Goal: Feedback & Contribution: Contribute content

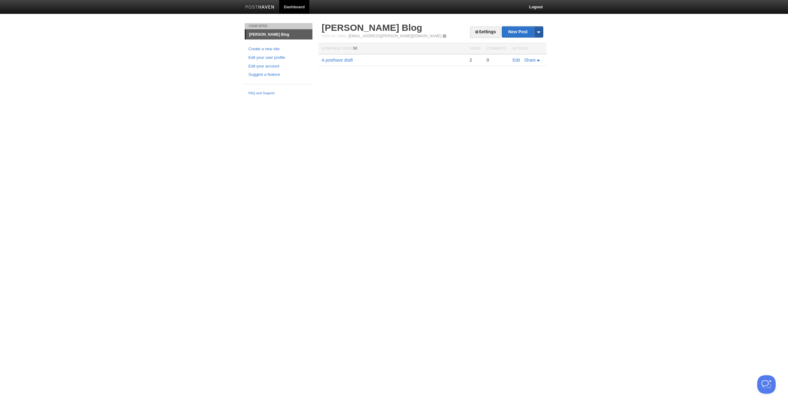
click at [535, 33] on span at bounding box center [538, 31] width 9 height 11
drag, startPoint x: 558, startPoint y: 34, endPoint x: 529, endPoint y: 31, distance: 29.4
click at [557, 34] on body "Dashboard Logout Your Sites [PERSON_NAME] Blog Create a new site Edit your user…" at bounding box center [394, 49] width 788 height 98
click at [514, 30] on link "New Post" at bounding box center [522, 31] width 41 height 11
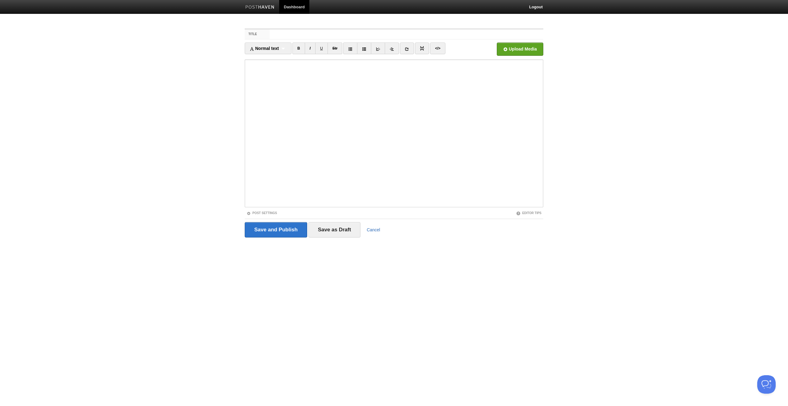
click at [372, 231] on link "Cancel" at bounding box center [374, 229] width 14 height 5
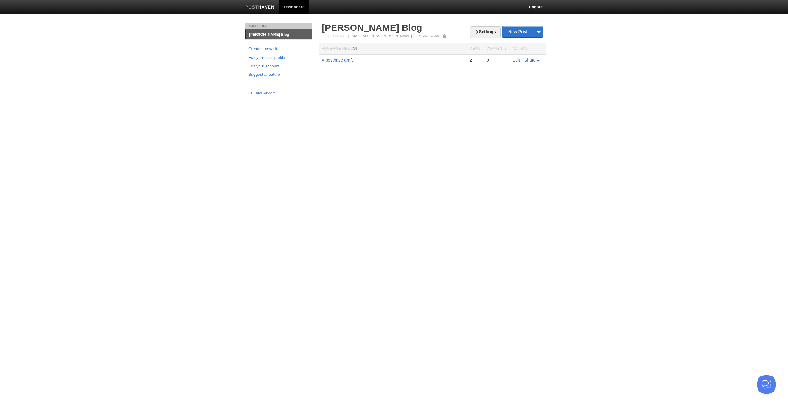
click at [356, 90] on div "Your Sites [PERSON_NAME] Blog Create a new site Edit your user profile Edit you…" at bounding box center [394, 60] width 308 height 75
click at [479, 31] on link "Settings" at bounding box center [485, 31] width 30 height 11
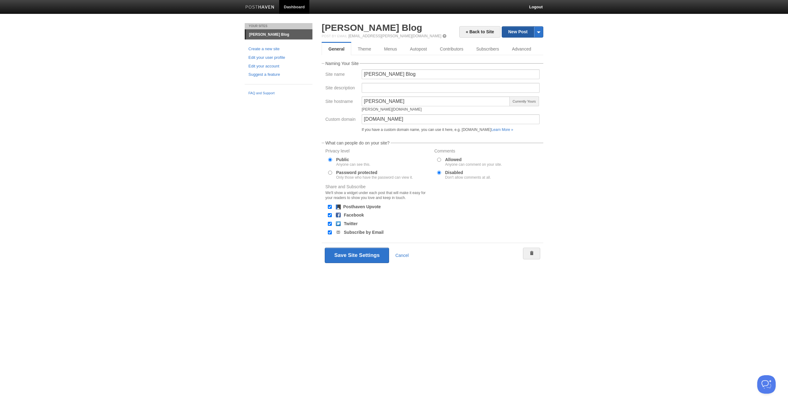
click at [518, 32] on link "New Post" at bounding box center [522, 31] width 41 height 11
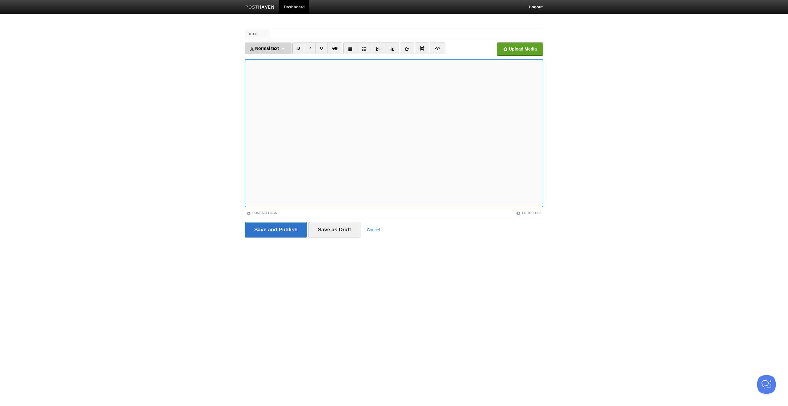
click at [266, 47] on span "Normal text" at bounding box center [264, 48] width 29 height 5
click at [265, 77] on link "Heading 2" at bounding box center [268, 77] width 46 height 9
drag, startPoint x: 263, startPoint y: 47, endPoint x: 263, endPoint y: 52, distance: 5.0
click at [263, 47] on span "Heading 2" at bounding box center [260, 48] width 21 height 5
click at [262, 77] on link "Heading 2" at bounding box center [264, 77] width 38 height 9
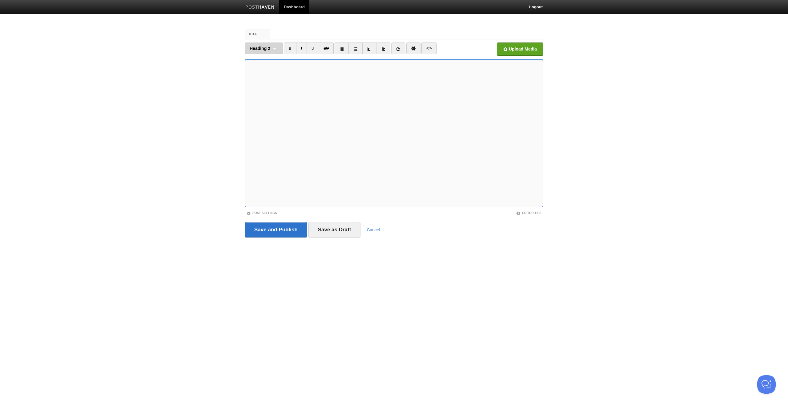
click at [269, 42] on div "Heading 2 Normal text Heading 1 Heading 2 Heading 3" at bounding box center [264, 48] width 38 height 12
click at [262, 86] on link "Heading 3" at bounding box center [264, 86] width 38 height 9
click at [262, 49] on span "Heading 3" at bounding box center [260, 48] width 21 height 5
click at [260, 77] on link "Heading 2" at bounding box center [264, 77] width 38 height 9
click at [397, 49] on icon at bounding box center [398, 49] width 4 height 4
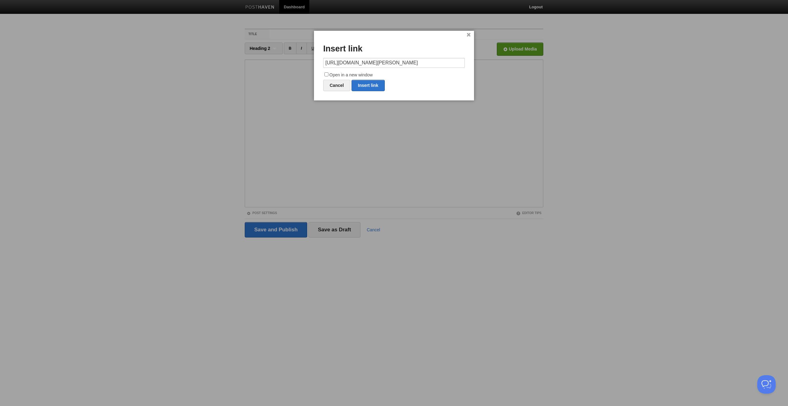
type input "[URL][DOMAIN_NAME][PERSON_NAME]"
click at [327, 74] on input "Open in a new window" at bounding box center [326, 74] width 4 height 4
checkbox input "true"
click at [368, 86] on link "Insert link" at bounding box center [368, 85] width 33 height 11
type input "https://"
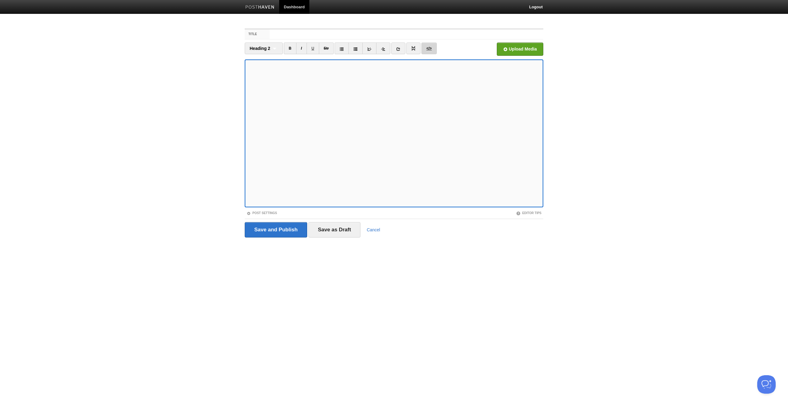
click at [431, 50] on link "</>" at bounding box center [428, 48] width 15 height 12
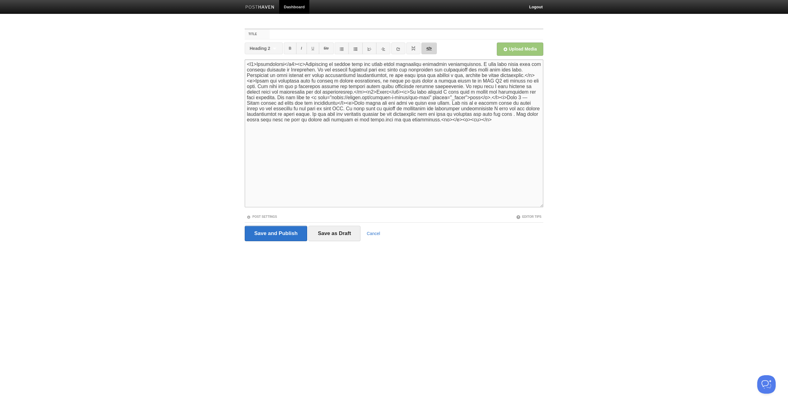
click at [429, 50] on link "</>" at bounding box center [428, 48] width 15 height 12
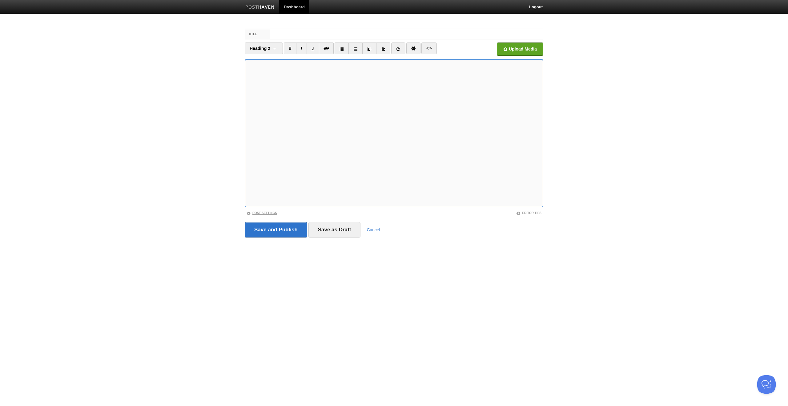
click at [263, 211] on link "Post Settings" at bounding box center [262, 212] width 30 height 3
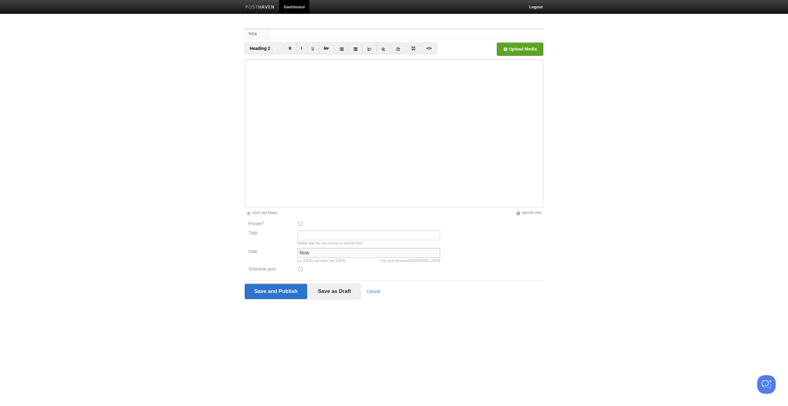
click at [313, 251] on input "Now" at bounding box center [368, 253] width 143 height 10
drag, startPoint x: 307, startPoint y: 251, endPoint x: 272, endPoint y: 249, distance: 34.5
click at [272, 249] on div "Date Now Time zone is [GEOGRAPHIC_DATA]/[GEOGRAPHIC_DATA] e.g. [DATE], last wee…" at bounding box center [344, 257] width 195 height 18
click at [317, 251] on input "Now" at bounding box center [368, 253] width 143 height 10
click at [301, 251] on input "Now" at bounding box center [368, 253] width 143 height 10
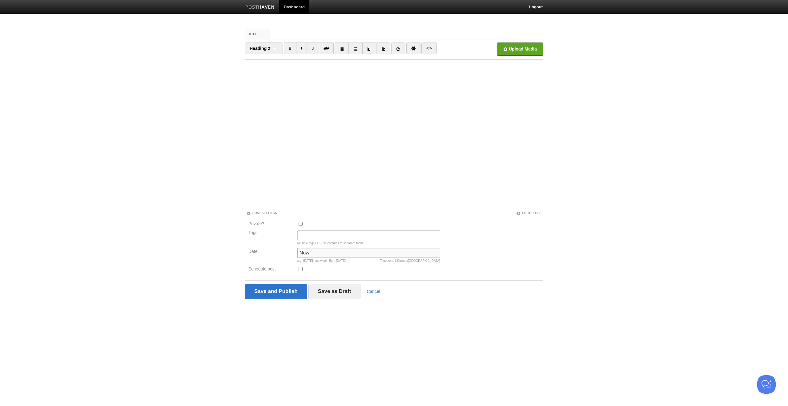
click at [304, 251] on input "Now" at bounding box center [368, 253] width 143 height 10
type input "S"
drag, startPoint x: 374, startPoint y: 261, endPoint x: 238, endPoint y: 249, distance: 137.2
click at [238, 249] on body "Dashboard Logout Your Sites [PERSON_NAME] Blog Create a new site Edit your user…" at bounding box center [394, 161] width 788 height 322
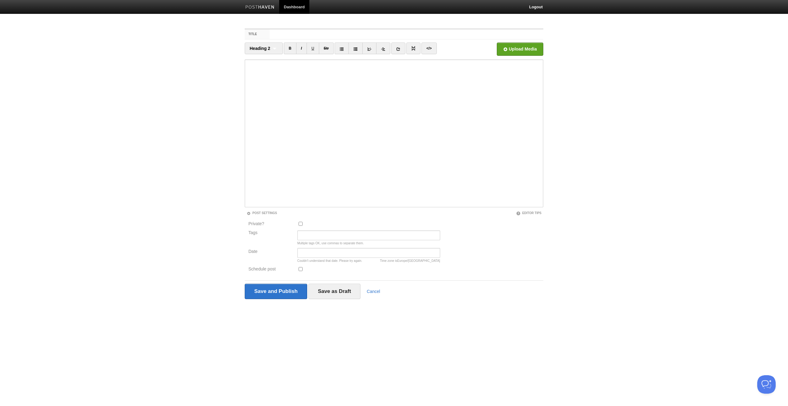
copy div "Date Time zone is [GEOGRAPHIC_DATA]/[GEOGRAPHIC_DATA] Couldn't understand that …"
click at [321, 252] on input "Date" at bounding box center [368, 253] width 143 height 10
paste input "[DATE] 10:30"
click at [309, 253] on input "[DATE] 10:30" at bounding box center [368, 253] width 143 height 10
type input "[DATE] 10:30"
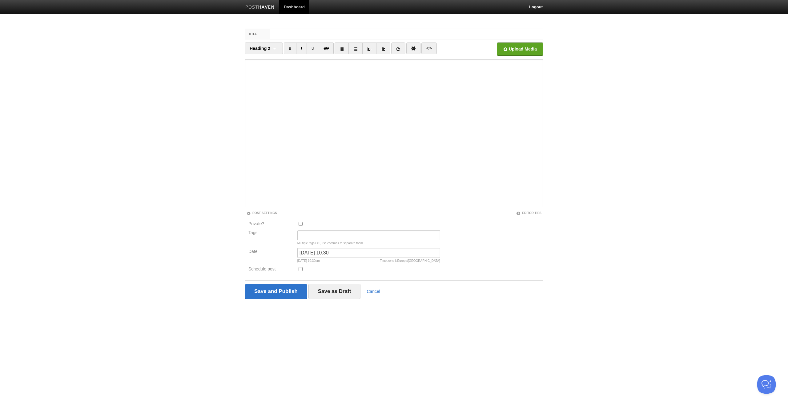
click at [362, 322] on html "Dashboard Logout Your Sites [PERSON_NAME] Blog Create a new site Edit your user…" at bounding box center [394, 161] width 788 height 322
click at [314, 289] on input "Save as Draft" at bounding box center [334, 290] width 52 height 15
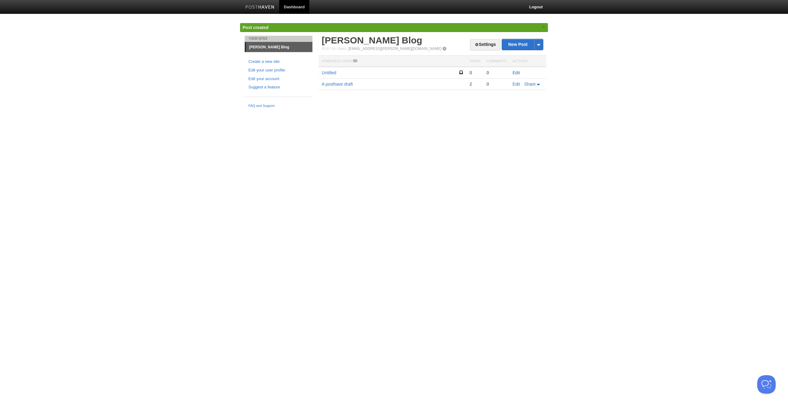
click at [516, 73] on link "Edit" at bounding box center [516, 72] width 7 height 5
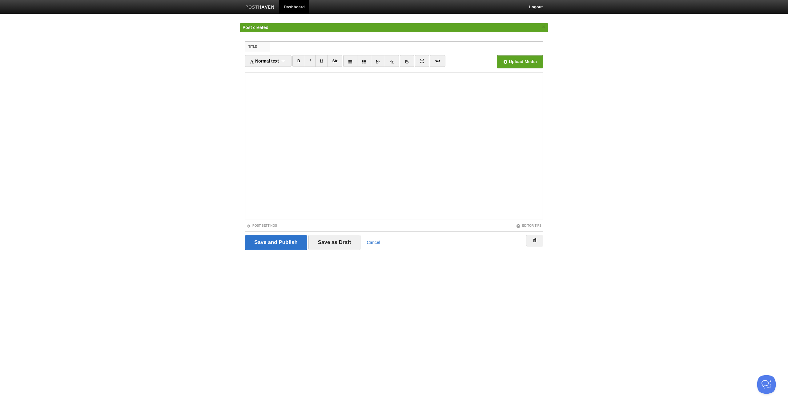
click at [262, 46] on label "Title" at bounding box center [257, 47] width 25 height 10
click at [270, 46] on input "Title" at bounding box center [407, 47] width 274 height 10
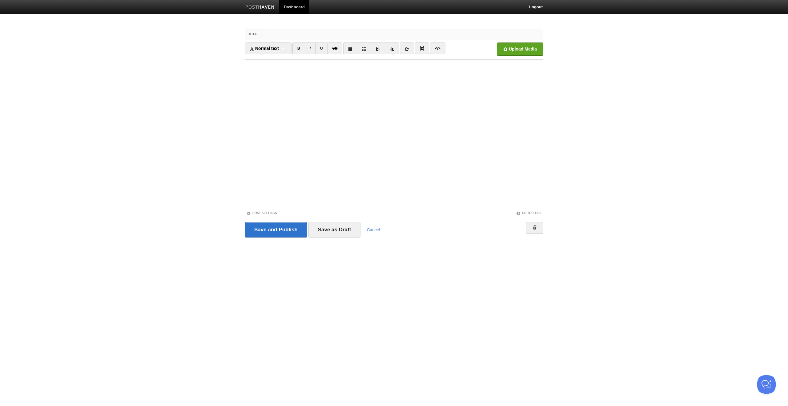
paste input "Kubernetes configuration for a Vue/Angular/React application"
type input "Kubernetes configuration for a Vue/Angular/React application"
click at [335, 230] on input "Save as Draft" at bounding box center [334, 229] width 52 height 15
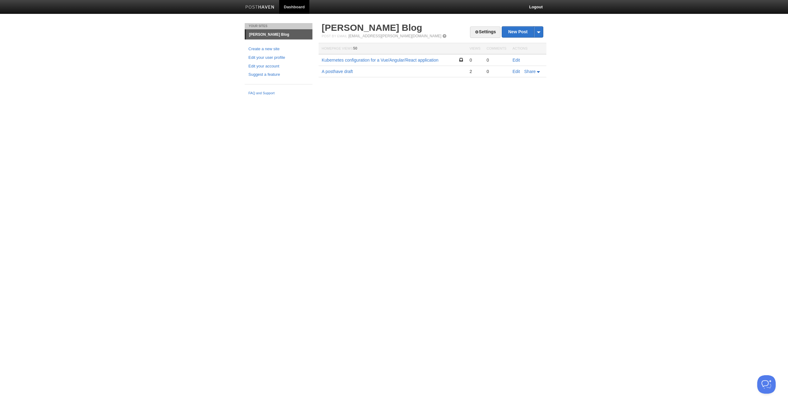
click at [319, 98] on html "Dashboard Logout Post created × Post saved × Your Sites [PERSON_NAME] Blog Crea…" at bounding box center [394, 49] width 788 height 98
click at [517, 60] on link "Edit" at bounding box center [516, 60] width 7 height 5
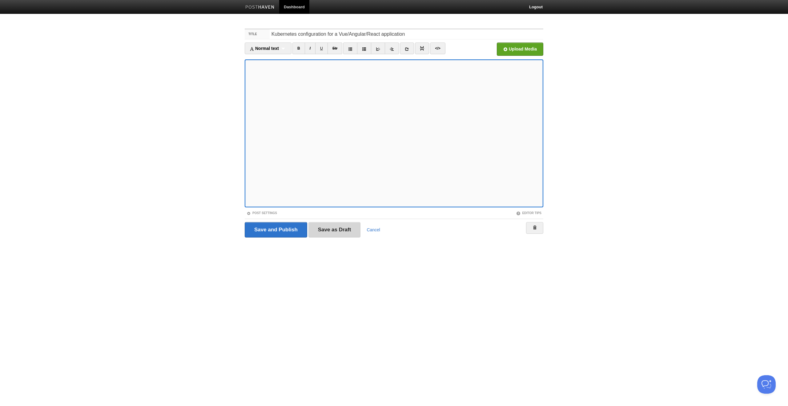
click at [342, 229] on input "Save as Draft" at bounding box center [334, 229] width 52 height 15
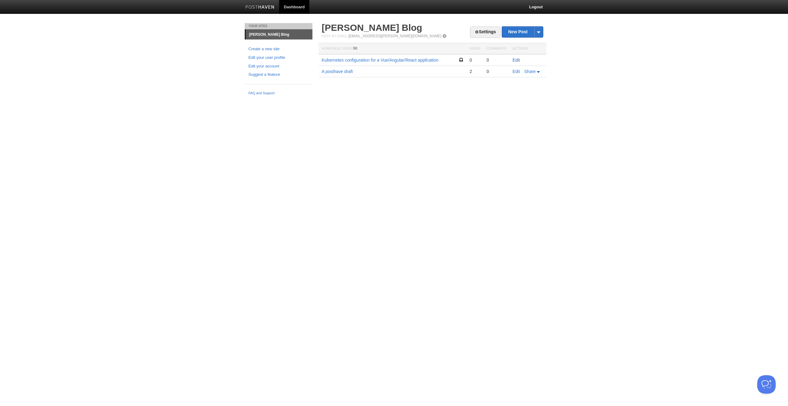
click at [518, 59] on link "Edit" at bounding box center [516, 60] width 7 height 5
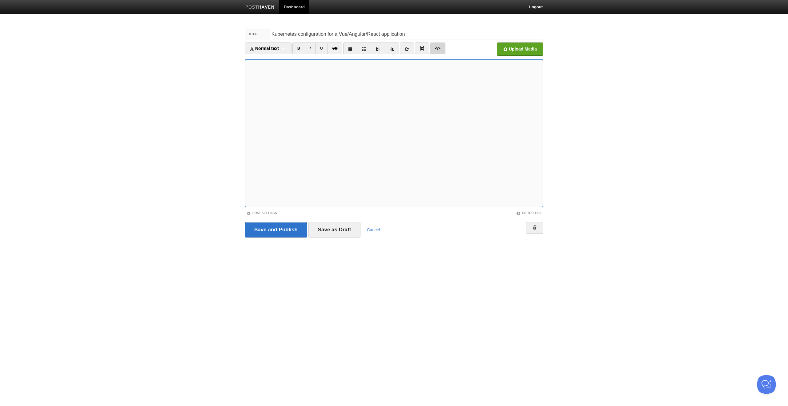
click at [438, 48] on link "</>" at bounding box center [437, 48] width 15 height 12
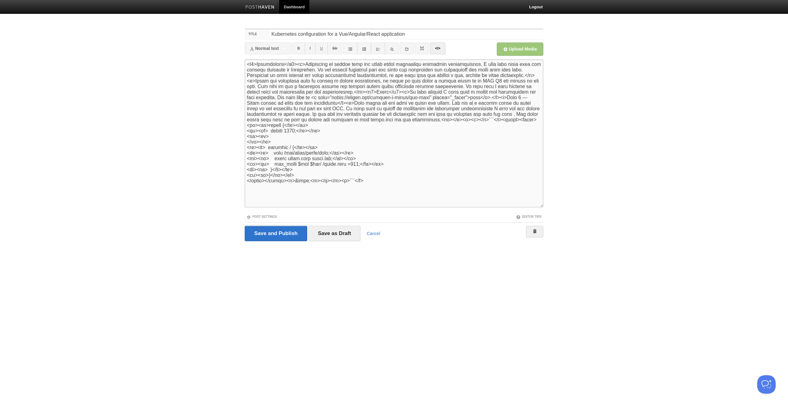
drag, startPoint x: 365, startPoint y: 181, endPoint x: 237, endPoint y: 126, distance: 139.0
click at [237, 126] on body "Dashboard Logout Post created × Post saved × Post saved × Your Sites [PERSON_NA…" at bounding box center [394, 132] width 788 height 264
paste textarea "pre><code> server { listen 3000; location / { root /usr/share/nginx/html; index…"
type textarea "<l9>Ipsumdolorsi</a2><c>Adipiscing el seddoe temp inc utlab etdol magnaaliqu en…"
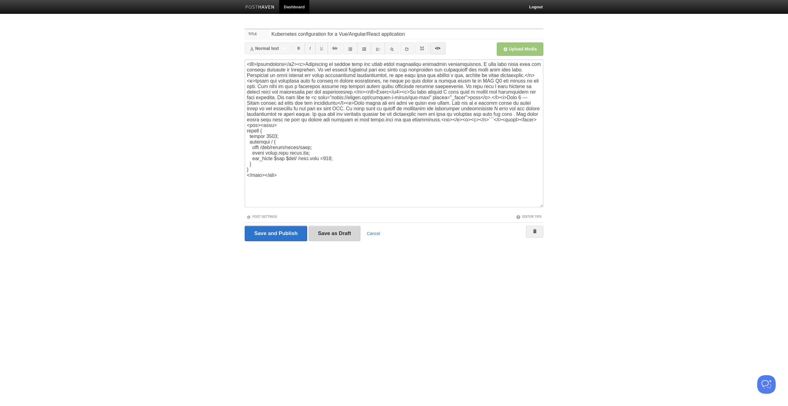
click at [332, 232] on input "Save as Draft" at bounding box center [334, 233] width 52 height 15
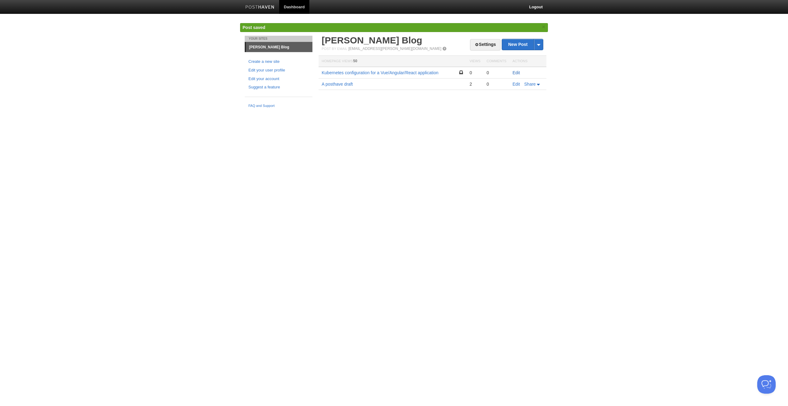
click at [514, 70] on link "Edit" at bounding box center [516, 72] width 7 height 5
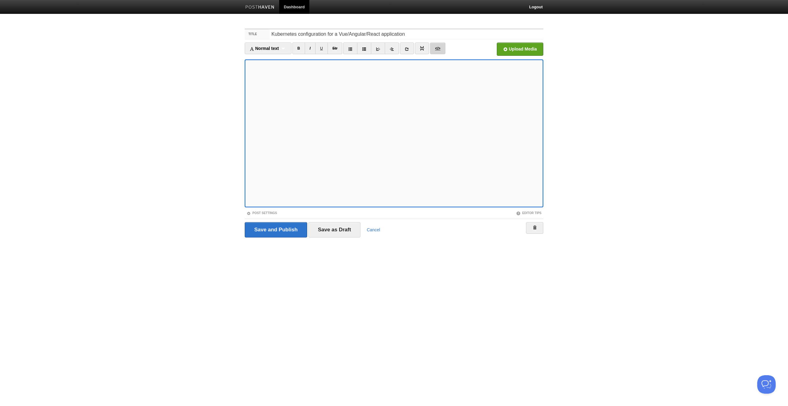
click at [440, 51] on link "</>" at bounding box center [437, 48] width 15 height 12
type textarea "<l9>Ipsumdolorsi</a2><c>Adipiscing el seddoe temp inc utlab etdol magnaaliqu en…"
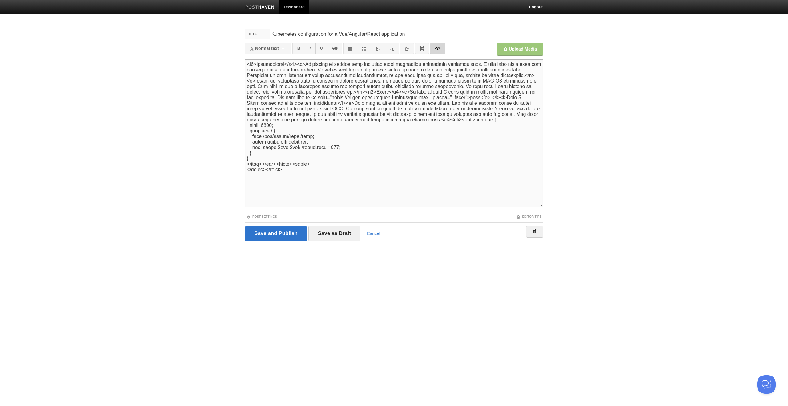
click at [438, 48] on link "</>" at bounding box center [437, 48] width 15 height 12
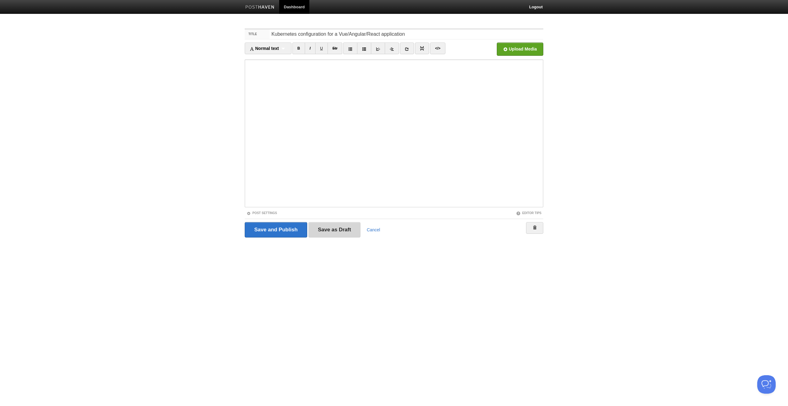
drag, startPoint x: 340, startPoint y: 227, endPoint x: 338, endPoint y: 225, distance: 3.3
click at [340, 227] on input "Save as Draft" at bounding box center [334, 229] width 52 height 15
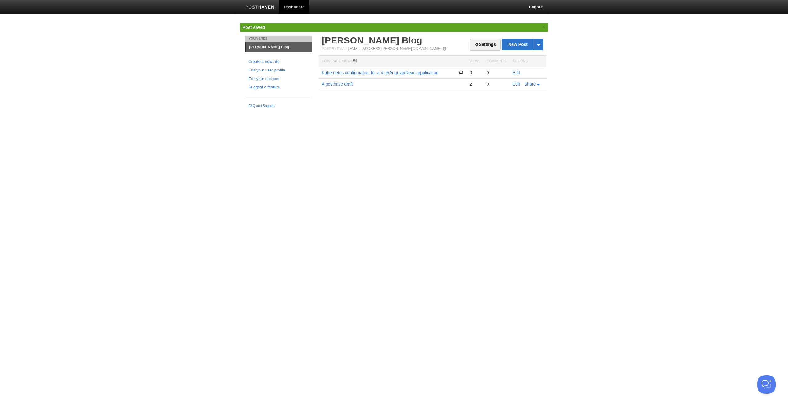
click at [519, 72] on link "Edit" at bounding box center [516, 72] width 7 height 5
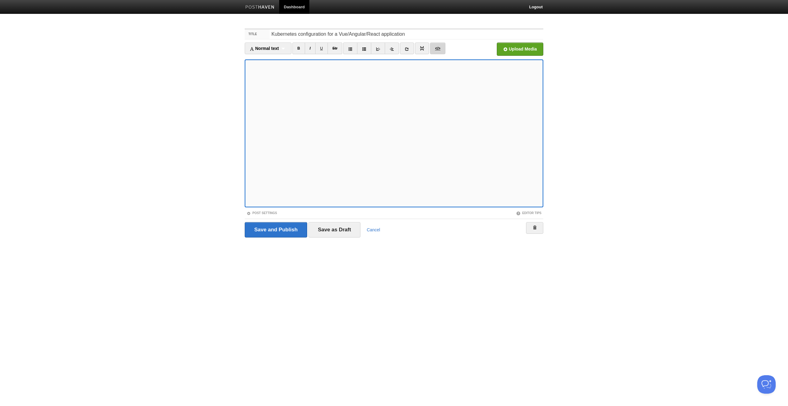
click at [440, 49] on link "</>" at bounding box center [437, 48] width 15 height 12
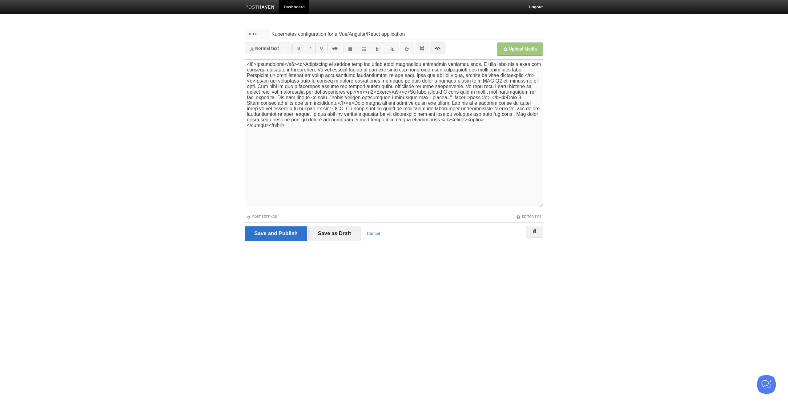
drag, startPoint x: 366, startPoint y: 159, endPoint x: 358, endPoint y: 165, distance: 10.1
click at [366, 159] on textarea at bounding box center [394, 133] width 299 height 148
click at [440, 50] on link "</>" at bounding box center [437, 48] width 15 height 12
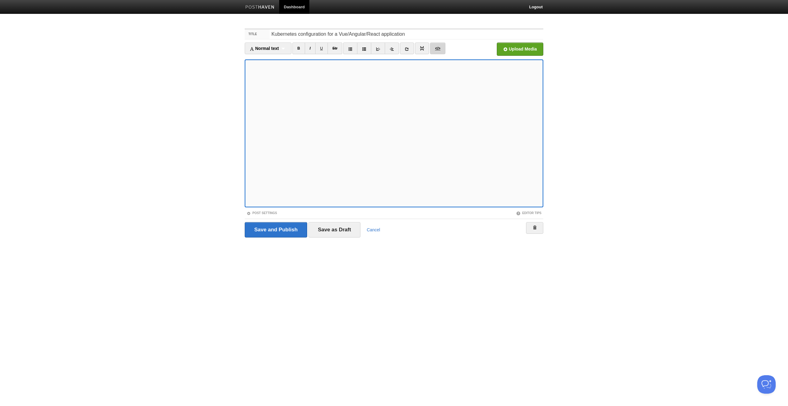
click at [439, 48] on link "</>" at bounding box center [437, 48] width 15 height 12
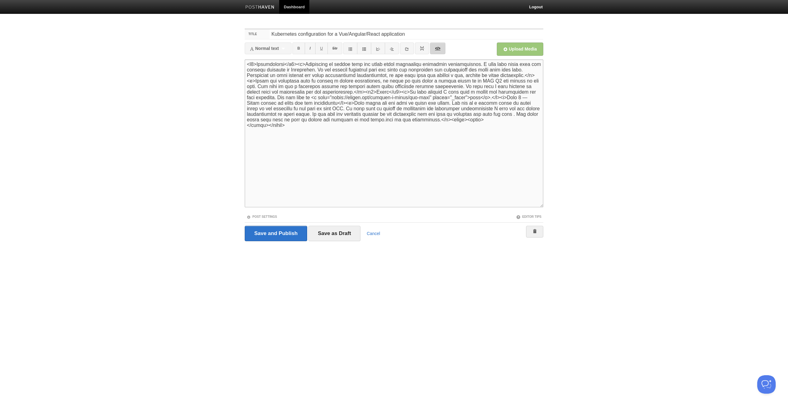
click at [434, 50] on link "</>" at bounding box center [437, 48] width 15 height 12
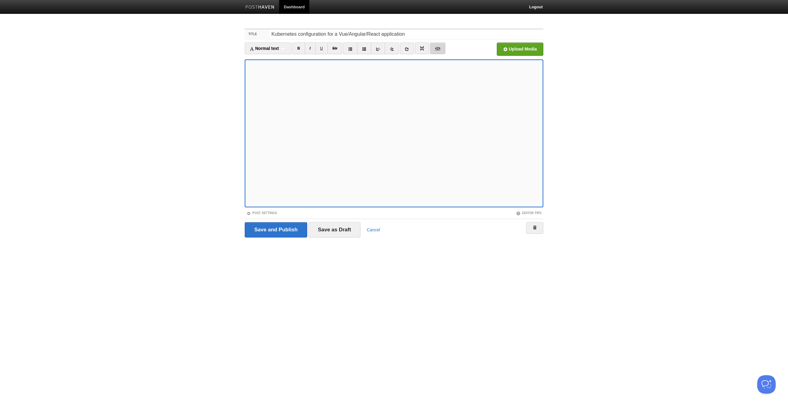
click at [436, 45] on link "</>" at bounding box center [437, 48] width 15 height 12
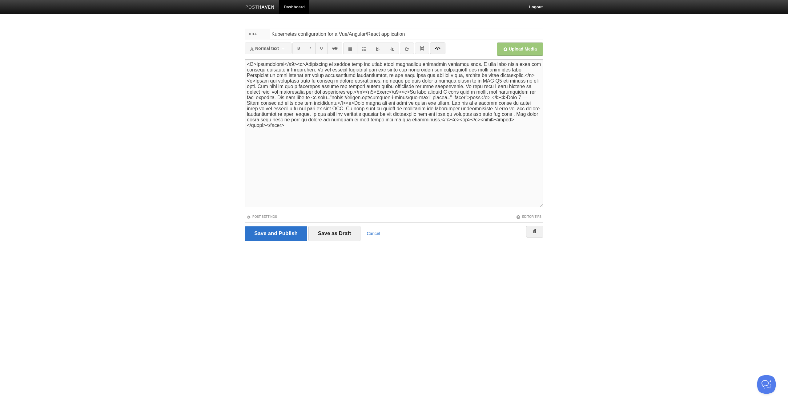
click at [339, 137] on textarea at bounding box center [394, 133] width 299 height 148
click at [430, 120] on textarea at bounding box center [394, 133] width 299 height 148
paste textarea "<pre><code> server { listen 3000; location / { root /usr/share/nginx/html; inde…"
click at [438, 47] on link "</>" at bounding box center [437, 48] width 15 height 12
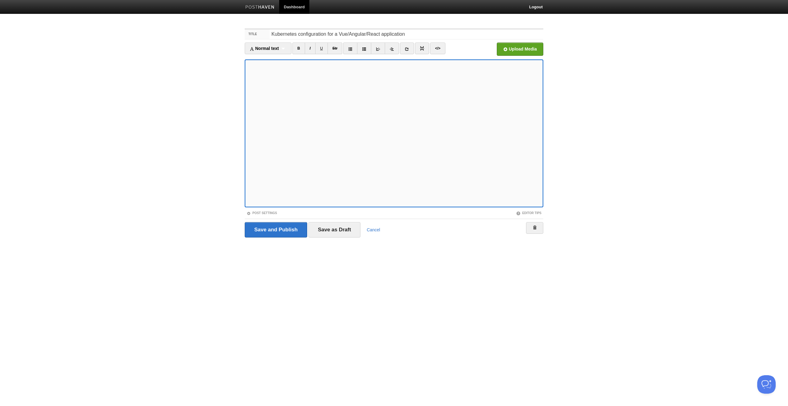
type textarea "<l9>Ipsumdolorsi</a2><c>Adipiscing el seddoe temp inc utlab etdol magnaaliqu en…"
click at [444, 50] on link "</>" at bounding box center [437, 48] width 15 height 12
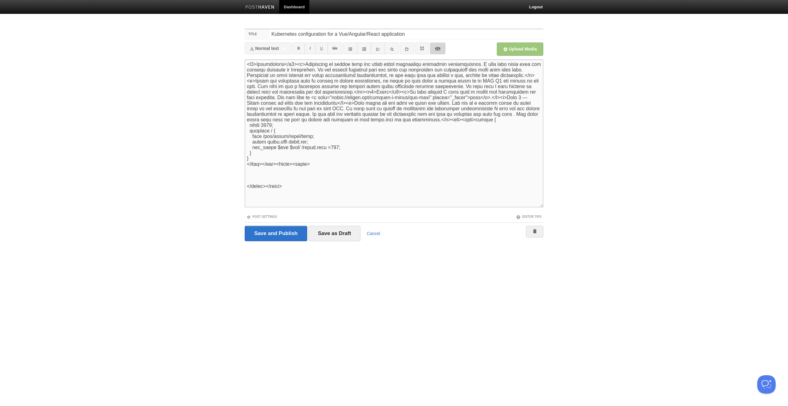
click at [444, 50] on link "</>" at bounding box center [437, 48] width 15 height 12
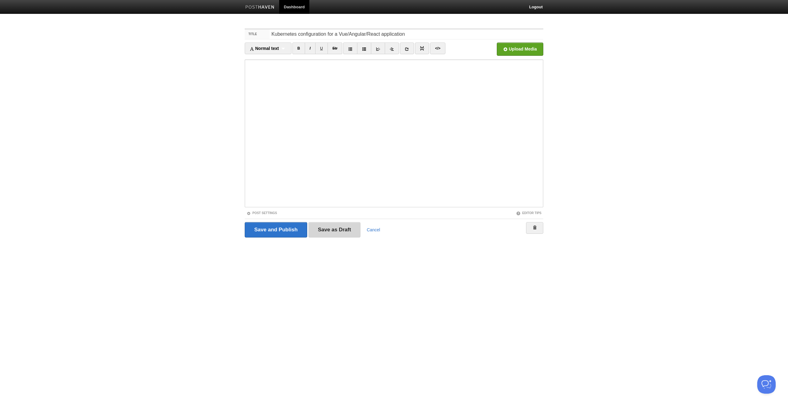
click at [332, 229] on input "Save as Draft" at bounding box center [334, 229] width 52 height 15
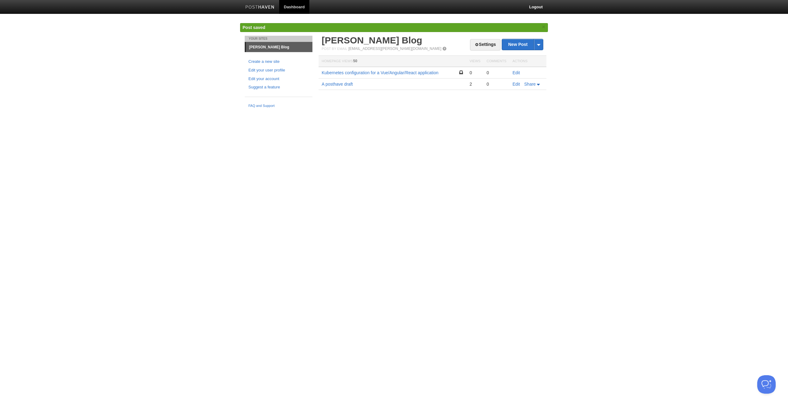
click at [269, 45] on link "[PERSON_NAME] Blog" at bounding box center [279, 47] width 66 height 10
click at [269, 46] on link "[PERSON_NAME] Blog" at bounding box center [279, 47] width 66 height 10
click at [481, 50] on link "Settings" at bounding box center [485, 44] width 30 height 11
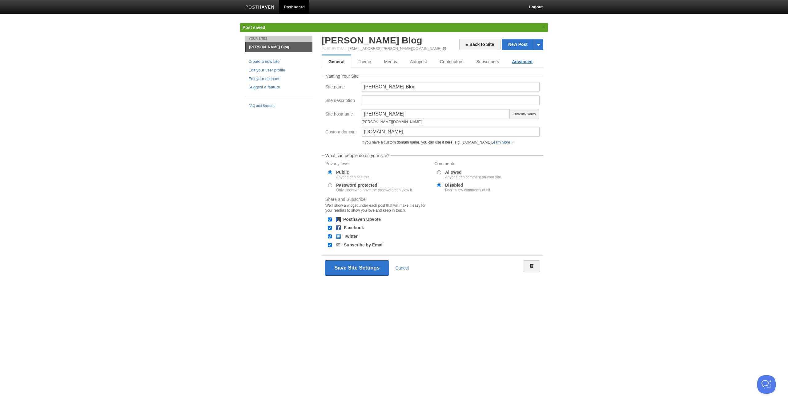
click at [532, 62] on link "Advanced" at bounding box center [522, 61] width 34 height 12
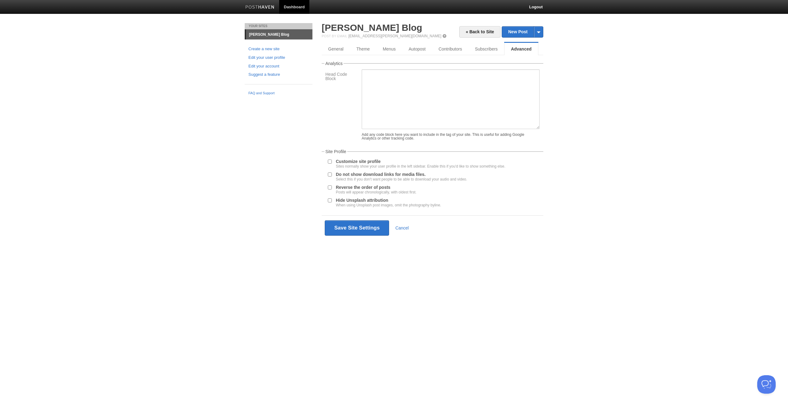
click at [266, 37] on link "[PERSON_NAME] Blog" at bounding box center [279, 35] width 66 height 10
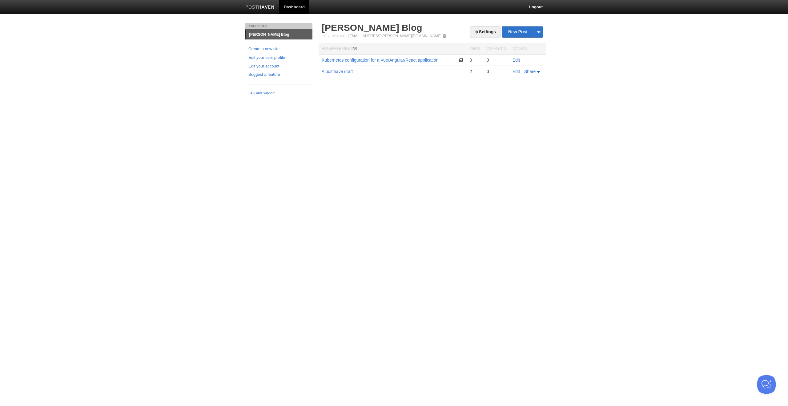
click at [268, 34] on link "[PERSON_NAME] Blog" at bounding box center [279, 35] width 66 height 10
click at [511, 57] on td "Edit" at bounding box center [527, 60] width 37 height 12
click at [513, 58] on link "Edit" at bounding box center [516, 60] width 7 height 5
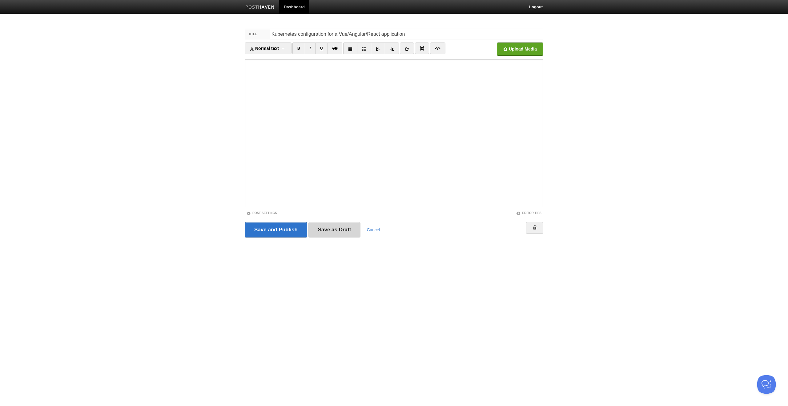
click at [348, 226] on input "Save as Draft" at bounding box center [334, 229] width 52 height 15
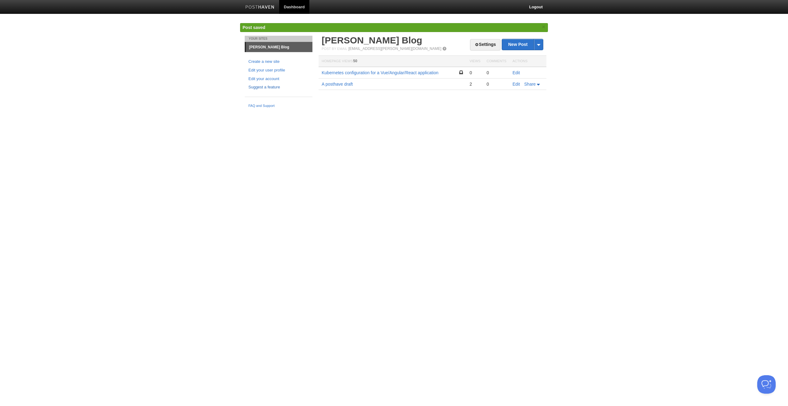
click at [264, 87] on link "Suggest a feature" at bounding box center [278, 87] width 60 height 6
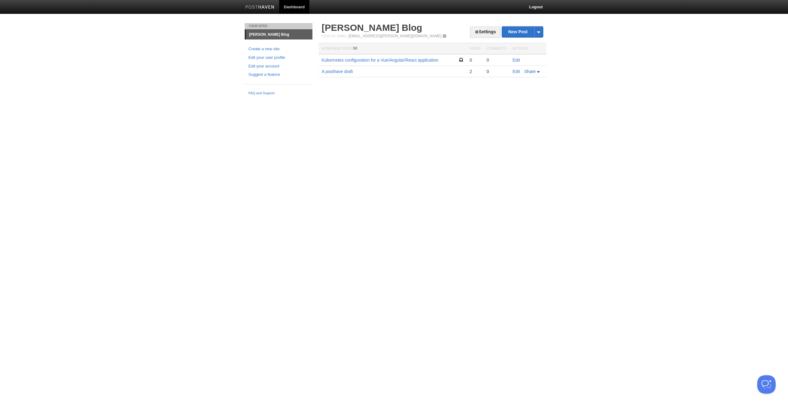
click at [539, 71] on icon at bounding box center [538, 72] width 3 height 2
click at [424, 90] on div "Settings New Post by Web by Email [PERSON_NAME] Blog Post by Email [EMAIL_ADDRE…" at bounding box center [432, 59] width 231 height 72
click at [340, 71] on link "A posthave draft" at bounding box center [337, 71] width 31 height 5
click at [513, 70] on link "Edit" at bounding box center [516, 71] width 7 height 5
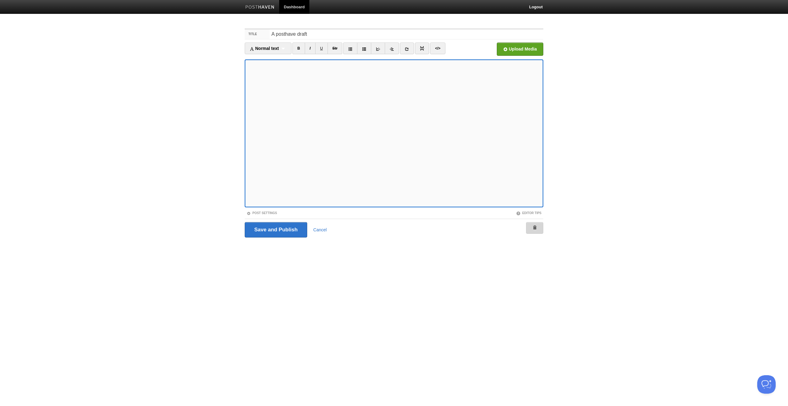
click at [536, 227] on span at bounding box center [535, 227] width 4 height 4
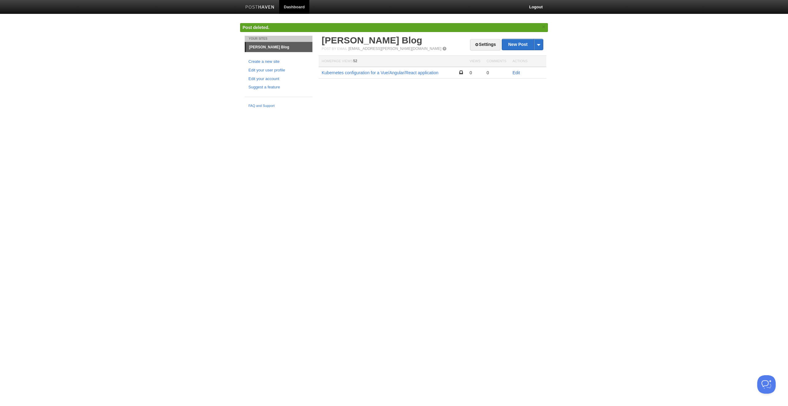
click at [517, 72] on link "Edit" at bounding box center [516, 72] width 7 height 5
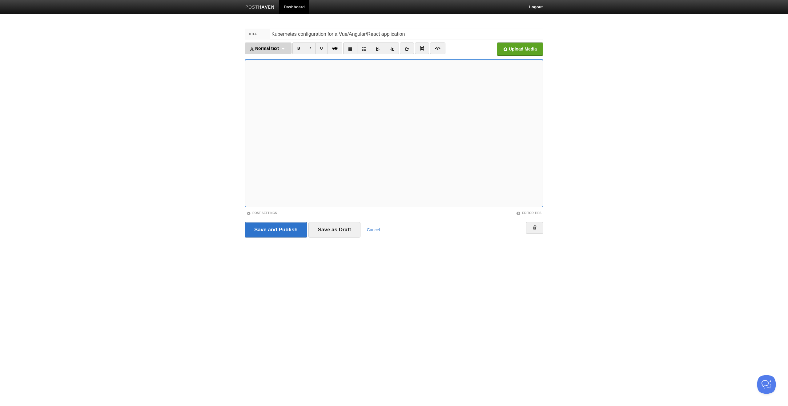
click at [270, 50] on span "Normal text" at bounding box center [264, 48] width 29 height 5
click at [264, 59] on link "Normal text" at bounding box center [268, 58] width 46 height 9
click at [268, 46] on span "Normal text" at bounding box center [262, 48] width 24 height 5
click at [267, 57] on link "Normal text" at bounding box center [265, 58] width 41 height 9
type textarea "<h2><p><br></p></h2>"
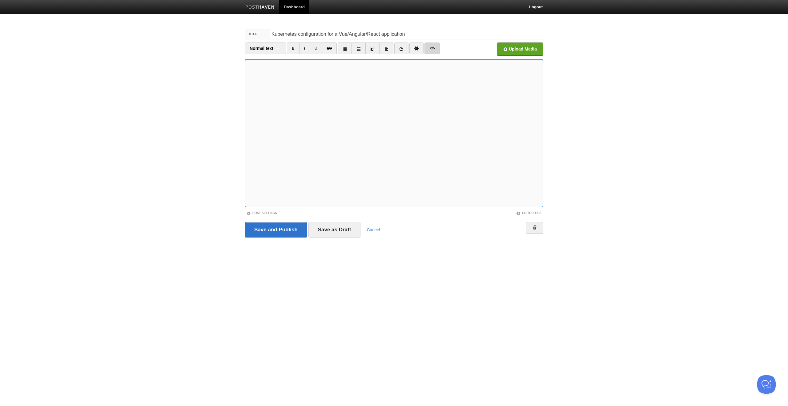
click at [430, 47] on link "</>" at bounding box center [431, 48] width 15 height 12
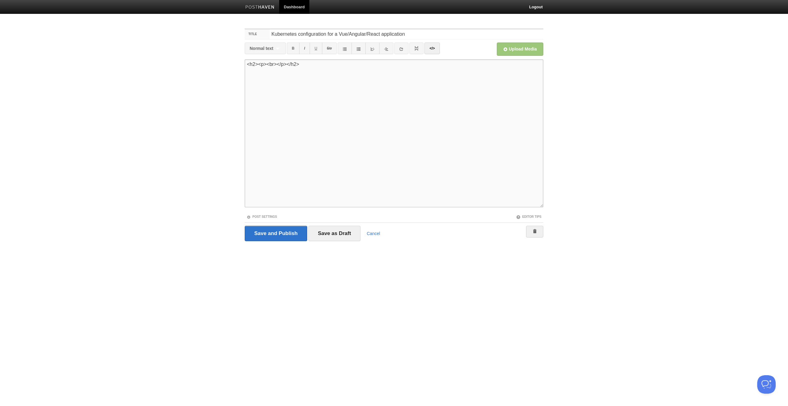
click at [334, 78] on textarea at bounding box center [394, 133] width 299 height 148
click at [536, 232] on span at bounding box center [535, 231] width 4 height 4
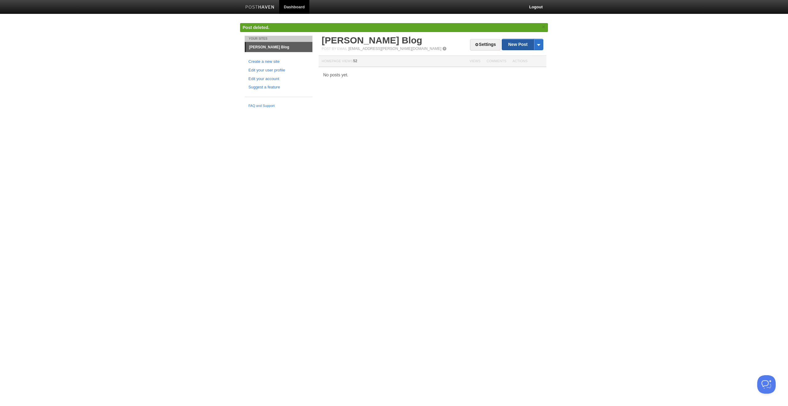
click at [513, 42] on link "New Post" at bounding box center [522, 44] width 41 height 11
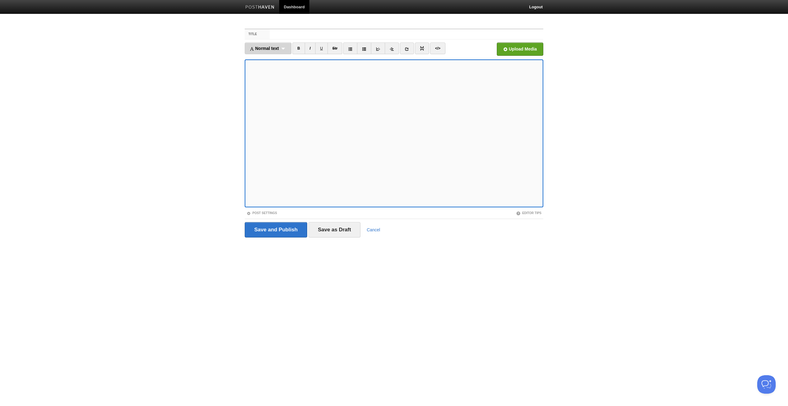
click at [284, 49] on div "Normal text Normal text Heading 1 Heading 2 Heading 3" at bounding box center [268, 48] width 47 height 12
click at [260, 78] on link "Heading 2" at bounding box center [268, 77] width 46 height 9
click at [245, 130] on iframe at bounding box center [394, 133] width 299 height 148
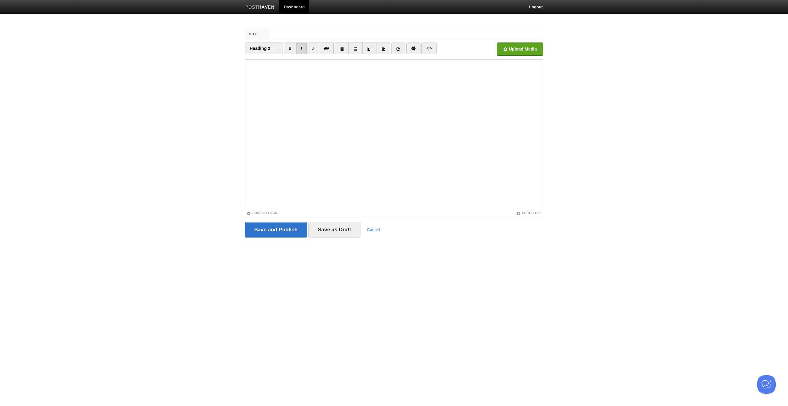
click at [246, 130] on iframe at bounding box center [394, 133] width 299 height 148
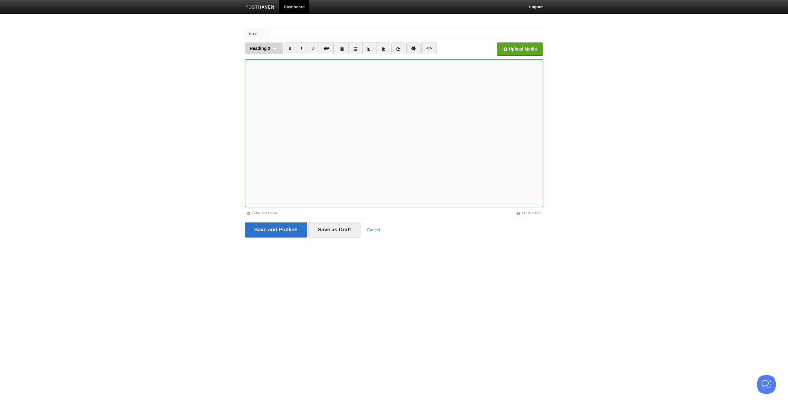
click at [260, 44] on div "Heading 2 Normal text Heading 1 Heading 2 Heading 3" at bounding box center [264, 48] width 38 height 12
click at [259, 76] on link "Heading 2" at bounding box center [264, 77] width 38 height 9
click at [261, 46] on span "Heading 2" at bounding box center [260, 48] width 21 height 5
click at [255, 79] on link "Heading 2" at bounding box center [264, 77] width 38 height 9
drag, startPoint x: 258, startPoint y: 48, endPoint x: 258, endPoint y: 53, distance: 4.9
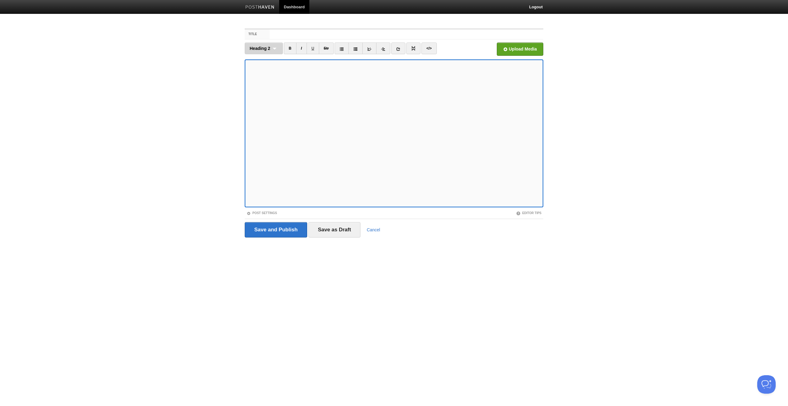
click at [258, 48] on span "Heading 2" at bounding box center [260, 48] width 21 height 5
click at [257, 78] on link "Heading 2" at bounding box center [264, 77] width 38 height 9
click at [271, 48] on div "Heading 2 Normal text Heading 1 Heading 2 Heading 3" at bounding box center [264, 48] width 38 height 12
click at [257, 87] on link "Heading 3" at bounding box center [264, 86] width 38 height 9
click at [262, 49] on span "Heading 3" at bounding box center [260, 48] width 21 height 5
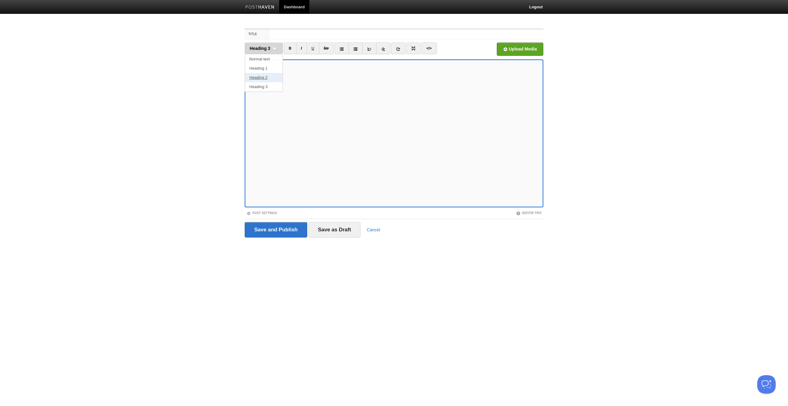
click at [261, 74] on link "Heading 2" at bounding box center [264, 77] width 38 height 9
click at [270, 48] on span "Heading 2" at bounding box center [260, 48] width 21 height 5
click at [260, 76] on link "Heading 2" at bounding box center [264, 77] width 38 height 9
click at [261, 50] on span "Heading 2" at bounding box center [260, 48] width 21 height 5
click at [259, 74] on link "Heading 2" at bounding box center [264, 77] width 38 height 9
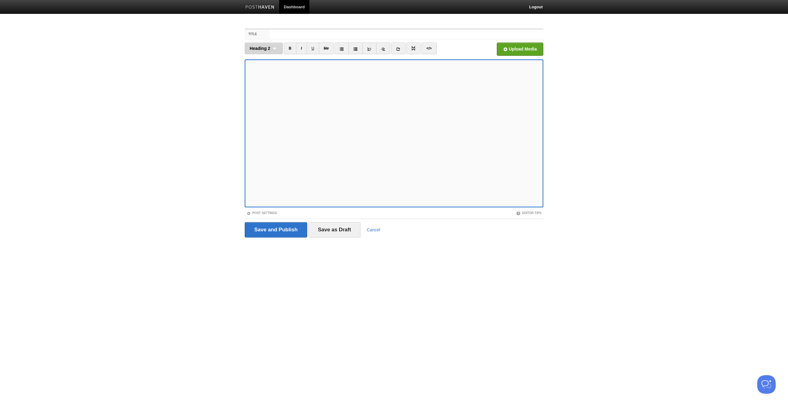
click at [255, 46] on span "Heading 2" at bounding box center [260, 48] width 21 height 5
click at [257, 85] on link "Heading 3" at bounding box center [264, 86] width 38 height 9
click at [267, 47] on span "Heading 3" at bounding box center [260, 48] width 21 height 5
click at [261, 78] on link "Heading 2" at bounding box center [264, 77] width 38 height 9
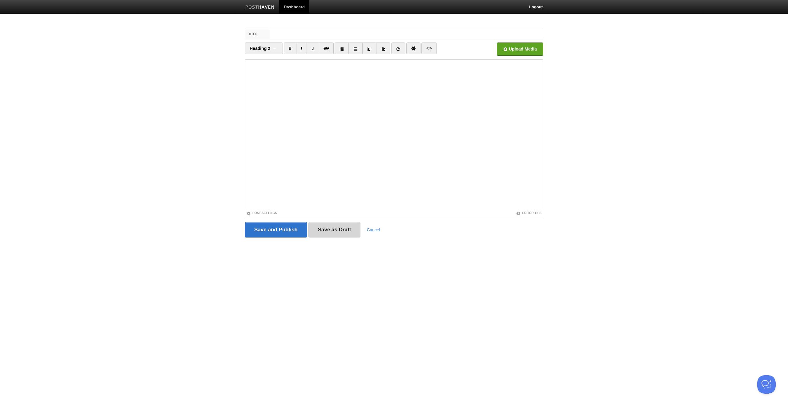
click at [339, 234] on input "Save as Draft" at bounding box center [334, 229] width 52 height 15
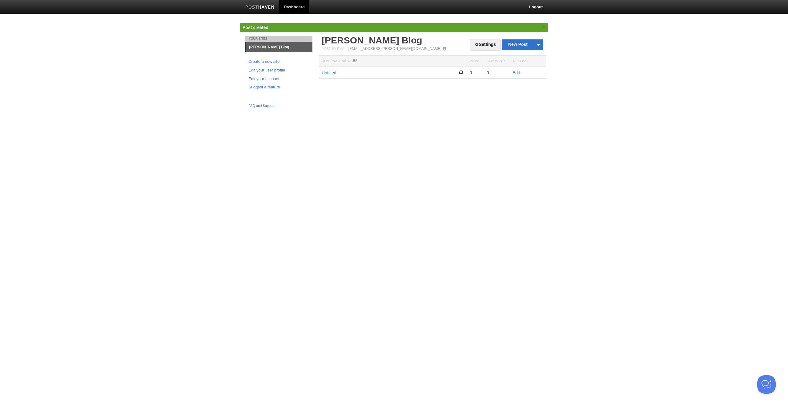
drag, startPoint x: 515, startPoint y: 72, endPoint x: 505, endPoint y: 71, distance: 10.5
click at [515, 72] on link "Edit" at bounding box center [516, 72] width 7 height 5
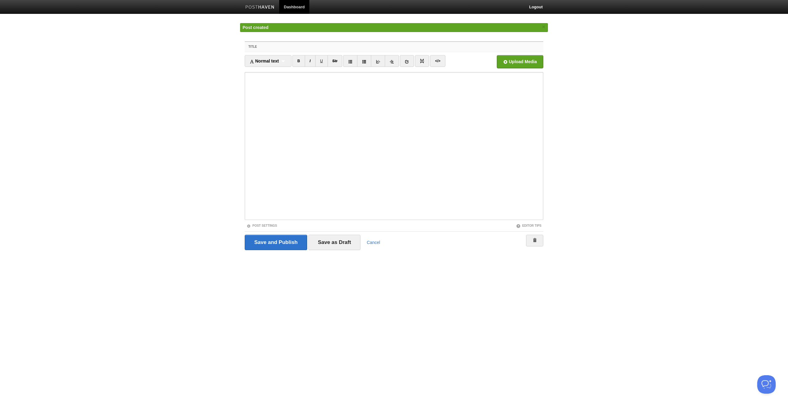
click at [328, 45] on input "Title" at bounding box center [407, 47] width 274 height 10
paste input "A start-up’s toughest position is a CTO and why?"
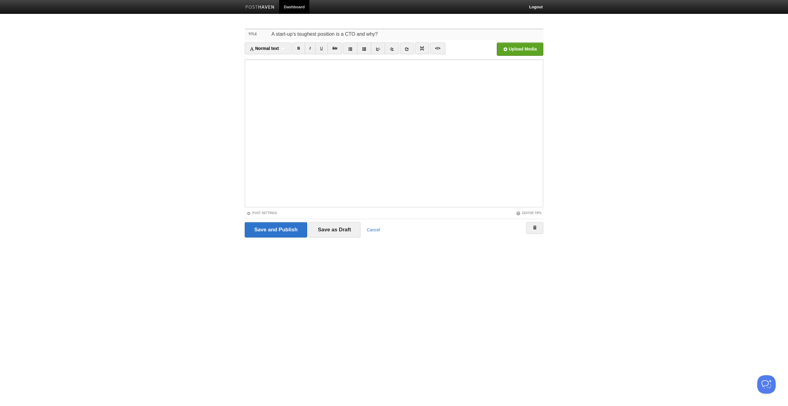
type input "A start-up’s toughest position is a CTO and why?"
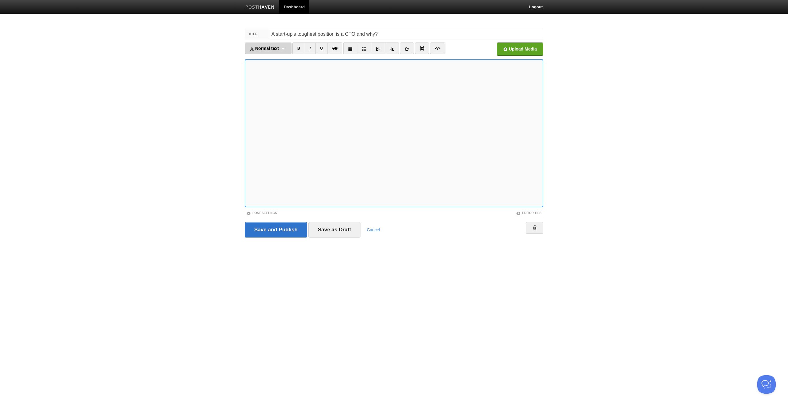
drag, startPoint x: 268, startPoint y: 51, endPoint x: 267, endPoint y: 56, distance: 5.2
click at [268, 51] on div "Normal text Normal text Heading 1 Heading 2 Heading 3" at bounding box center [268, 48] width 47 height 12
click at [265, 78] on link "Heading 2" at bounding box center [268, 77] width 46 height 9
click at [265, 48] on span "Heading 2" at bounding box center [260, 48] width 21 height 5
click at [262, 77] on link "Heading 2" at bounding box center [264, 77] width 38 height 9
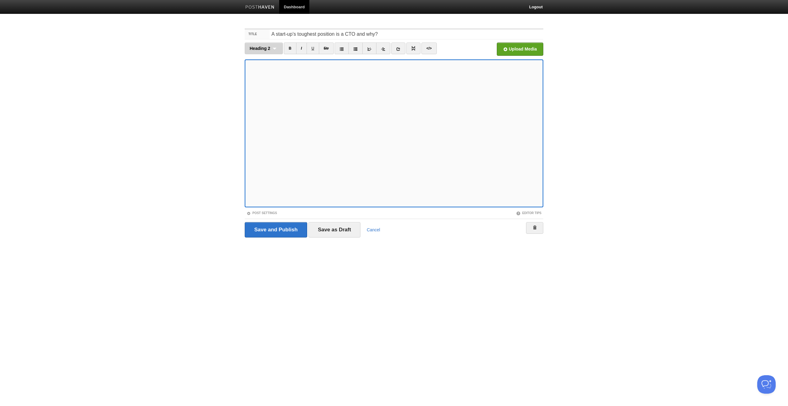
drag, startPoint x: 265, startPoint y: 50, endPoint x: 267, endPoint y: 55, distance: 6.1
click at [265, 50] on span "Heading 2" at bounding box center [260, 48] width 21 height 5
click at [261, 78] on link "Heading 2" at bounding box center [264, 77] width 38 height 9
drag, startPoint x: 265, startPoint y: 48, endPoint x: 266, endPoint y: 60, distance: 12.0
click at [265, 48] on span "Heading 2" at bounding box center [260, 48] width 21 height 5
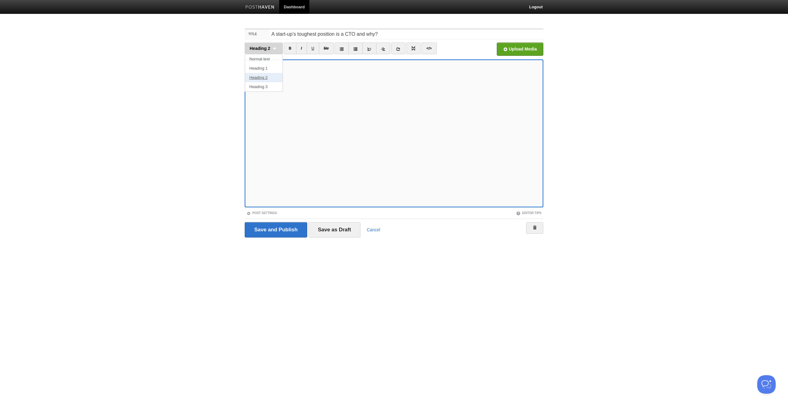
click at [264, 78] on link "Heading 2" at bounding box center [264, 77] width 38 height 9
drag, startPoint x: 268, startPoint y: 49, endPoint x: 265, endPoint y: 66, distance: 17.9
click at [268, 49] on span "Heading 2" at bounding box center [260, 48] width 21 height 5
click at [259, 87] on link "Heading 3" at bounding box center [264, 86] width 38 height 9
click at [261, 48] on span "Heading 3" at bounding box center [260, 48] width 21 height 5
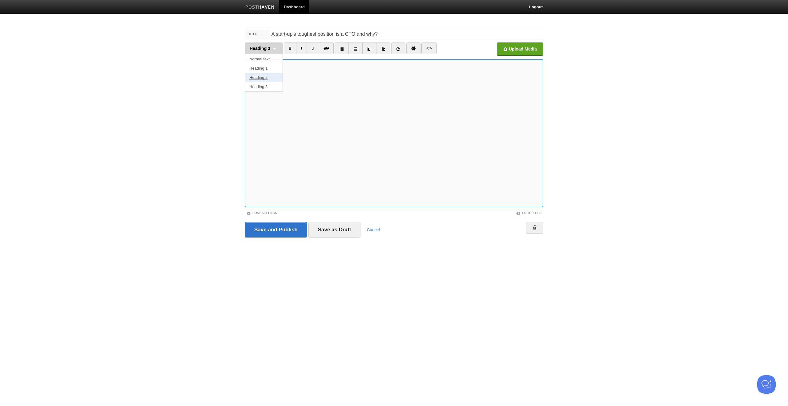
click at [259, 78] on link "Heading 2" at bounding box center [264, 77] width 38 height 9
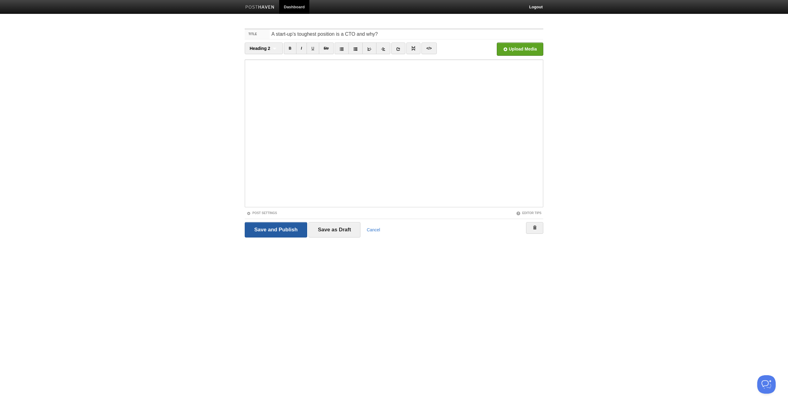
click at [286, 226] on input "Save and Publish" at bounding box center [276, 229] width 62 height 15
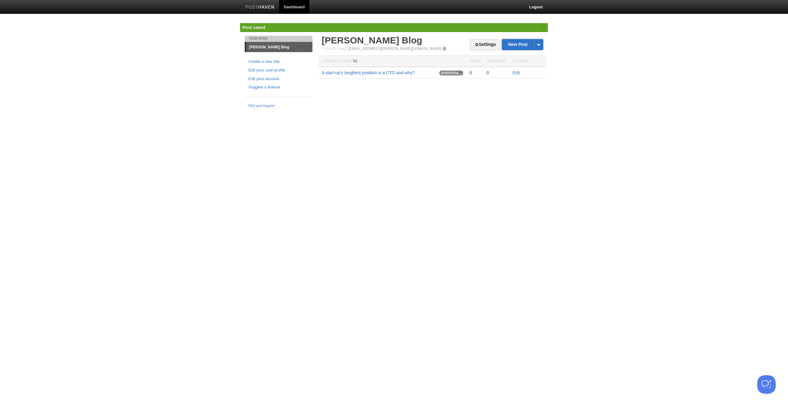
click at [396, 74] on link "A start-up’s toughest position is a CTO and why?" at bounding box center [368, 72] width 93 height 5
click at [402, 101] on div "Your Sites [PERSON_NAME] Blog Create a new site Edit your user profile Edit you…" at bounding box center [394, 73] width 308 height 75
click at [536, 73] on span "Share" at bounding box center [529, 72] width 11 height 5
click at [399, 105] on div "Your Sites [PERSON_NAME] Blog Create a new site Edit your user profile Edit you…" at bounding box center [394, 73] width 308 height 75
click at [395, 68] on td "A start-up’s toughest position is a CTO and why?" at bounding box center [393, 73] width 148 height 12
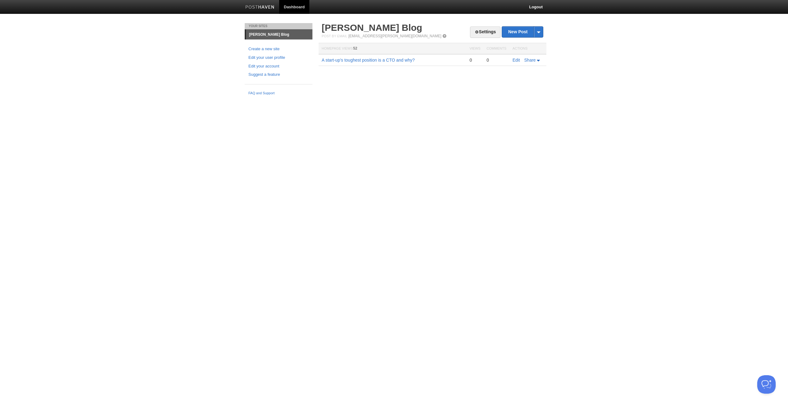
click at [388, 73] on div "Settings New Post by Web by Email [PERSON_NAME] Blog Post by Email [EMAIL_ADDRE…" at bounding box center [432, 53] width 231 height 61
click at [396, 60] on link "A start-up’s toughest position is a CTO and why?" at bounding box center [368, 60] width 93 height 5
click at [267, 35] on link "[PERSON_NAME] Blog" at bounding box center [279, 35] width 66 height 10
click at [481, 34] on link "Settings" at bounding box center [485, 31] width 30 height 11
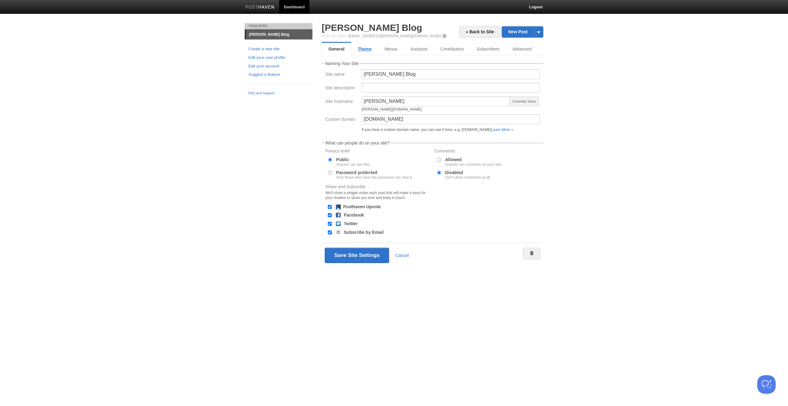
click at [363, 49] on link "Theme" at bounding box center [364, 49] width 27 height 12
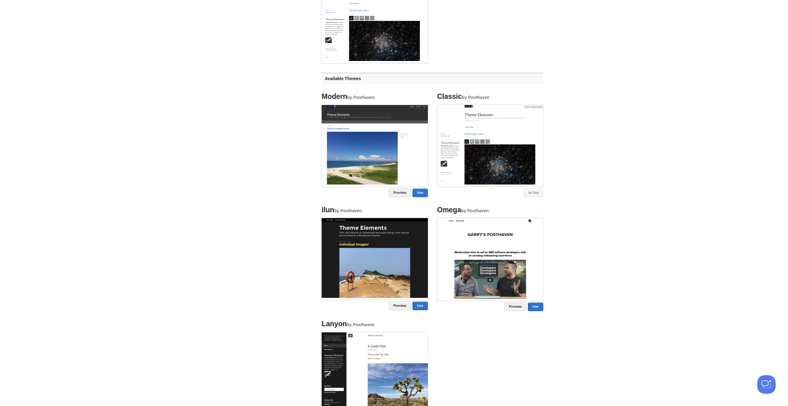
scroll to position [281, 0]
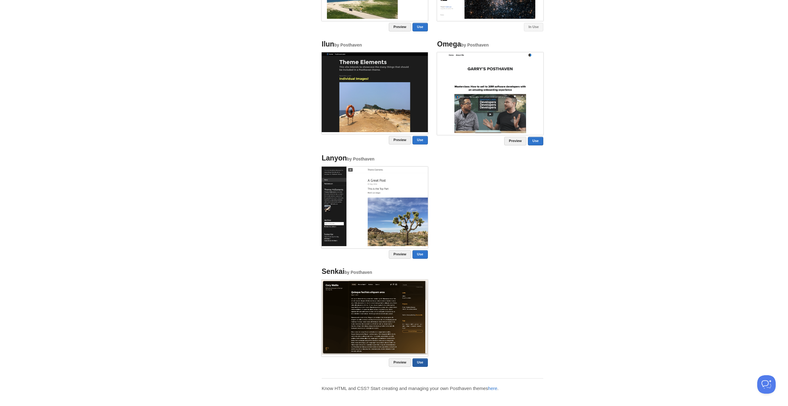
click at [420, 361] on link "Use" at bounding box center [419, 362] width 15 height 9
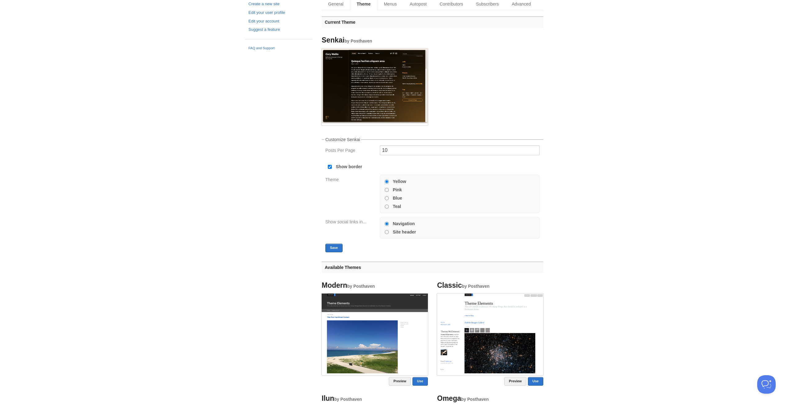
scroll to position [0, 0]
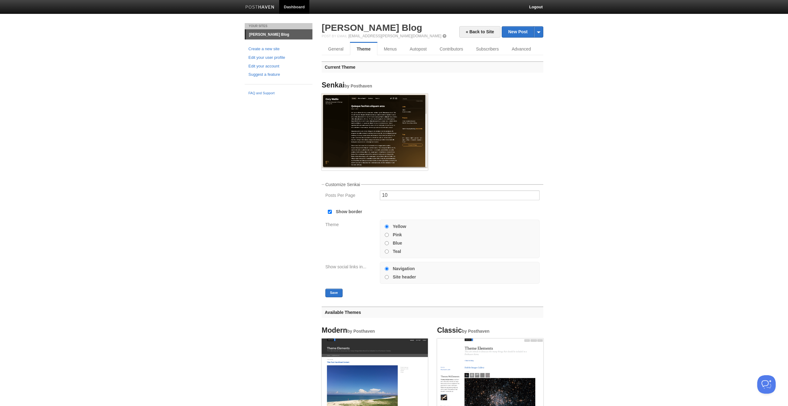
click at [456, 34] on div "Post by Email [EMAIL_ADDRESS][PERSON_NAME][DOMAIN_NAME]" at bounding box center [433, 36] width 222 height 4
click at [466, 32] on link "« Back to Site" at bounding box center [479, 31] width 41 height 11
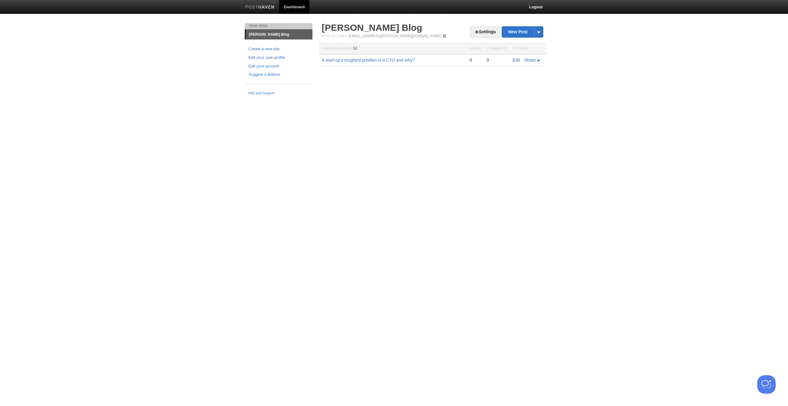
click at [514, 60] on link "Edit" at bounding box center [516, 60] width 7 height 5
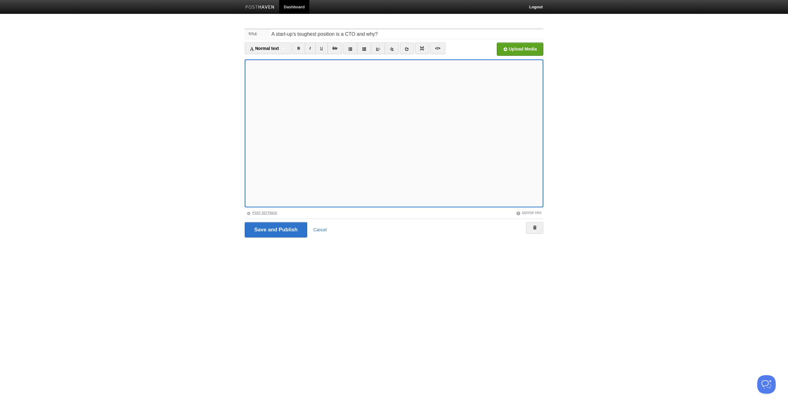
click at [260, 211] on link "Post Settings" at bounding box center [262, 212] width 30 height 3
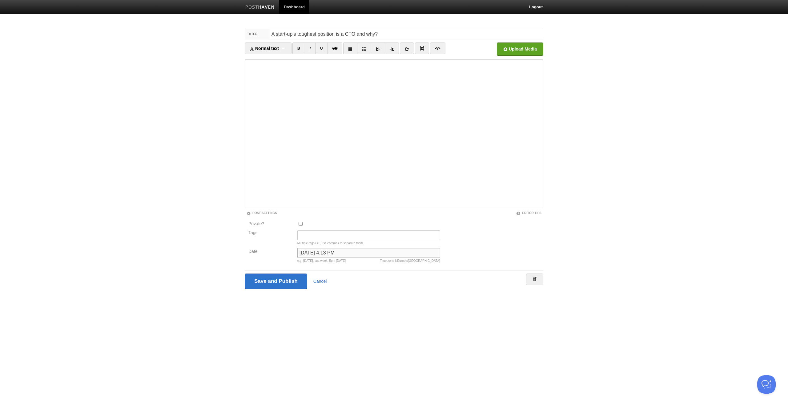
click at [307, 254] on input "[DATE] 4:13 PM" at bounding box center [368, 253] width 143 height 10
click at [327, 251] on input "[DATE] 4:13 PM" at bounding box center [368, 253] width 143 height 10
click at [339, 251] on input "[DATE] 4:13 PM" at bounding box center [368, 253] width 143 height 10
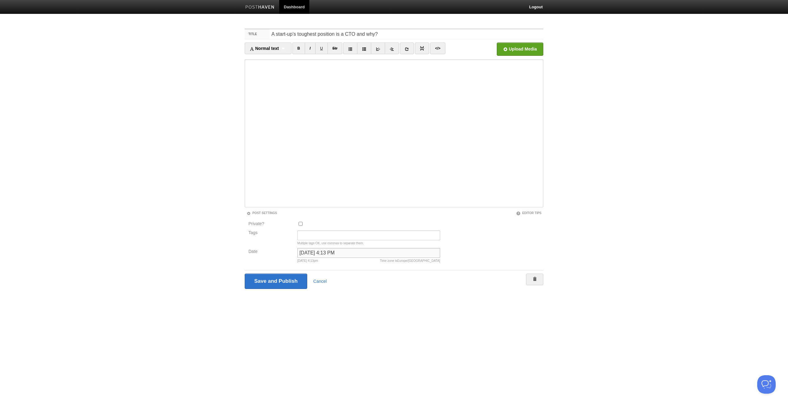
click at [339, 251] on input "[DATE] 4:13 PM" at bounding box center [368, 253] width 143 height 10
click at [352, 252] on input "[DATE] 4:13 PM" at bounding box center [368, 253] width 143 height 10
click at [352, 253] on input "[DATE] 5:13 PM" at bounding box center [368, 253] width 143 height 10
click at [358, 253] on input "[DATE] 6:13 PM" at bounding box center [368, 253] width 143 height 10
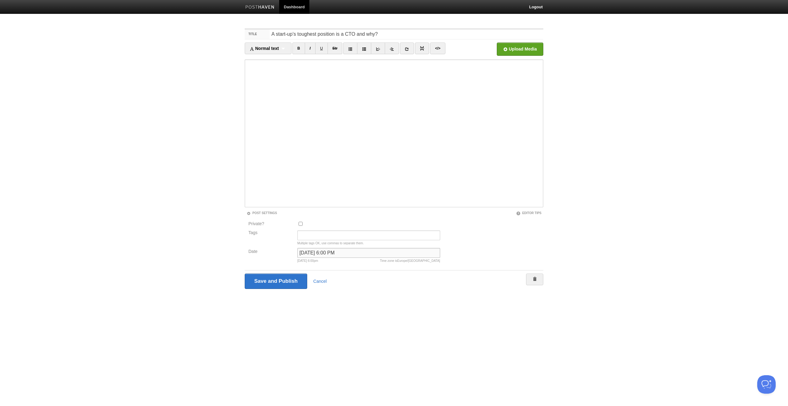
click at [363, 253] on input "[DATE] 6:00 PM" at bounding box center [368, 253] width 143 height 10
click at [375, 254] on input "[DATE] 6:00 AM" at bounding box center [368, 253] width 143 height 10
type input "[DATE] 6:00 AM"
click at [268, 279] on input "Save and Publish" at bounding box center [276, 280] width 62 height 15
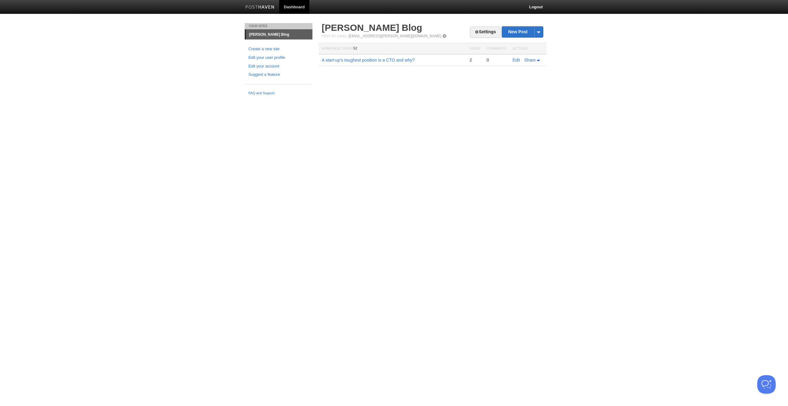
click at [275, 36] on link "[PERSON_NAME] Blog" at bounding box center [279, 35] width 66 height 10
click at [491, 34] on link "Settings" at bounding box center [485, 31] width 30 height 11
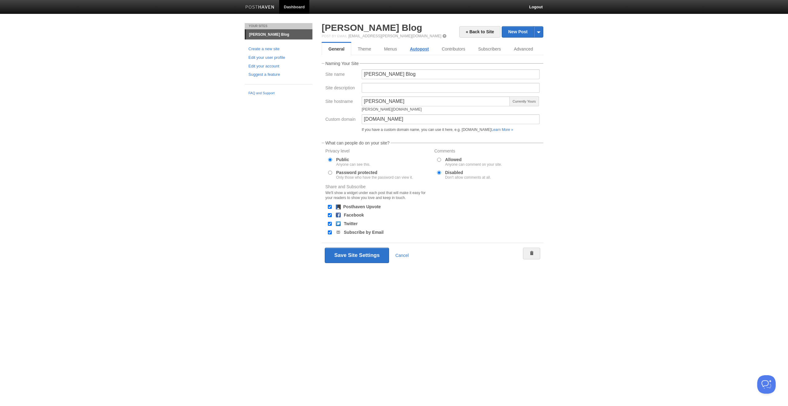
click at [432, 50] on link "Autopost" at bounding box center [420, 49] width 32 height 12
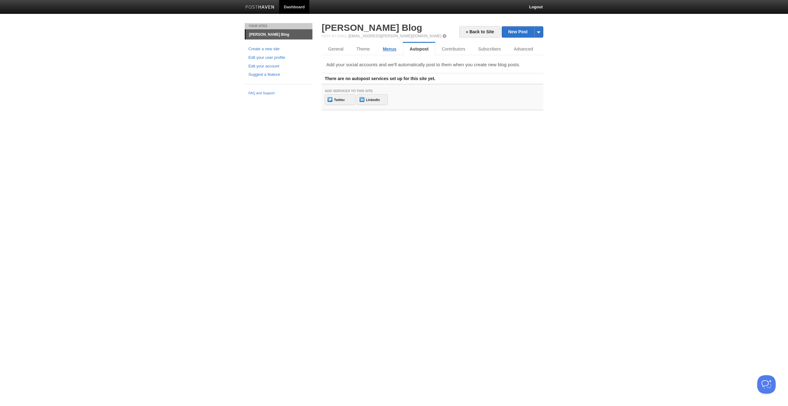
click at [390, 49] on link "Menus" at bounding box center [389, 49] width 26 height 12
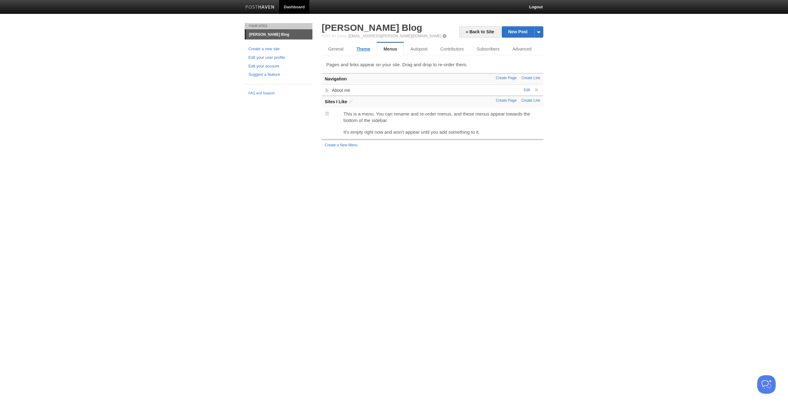
click at [368, 50] on link "Theme" at bounding box center [363, 49] width 27 height 12
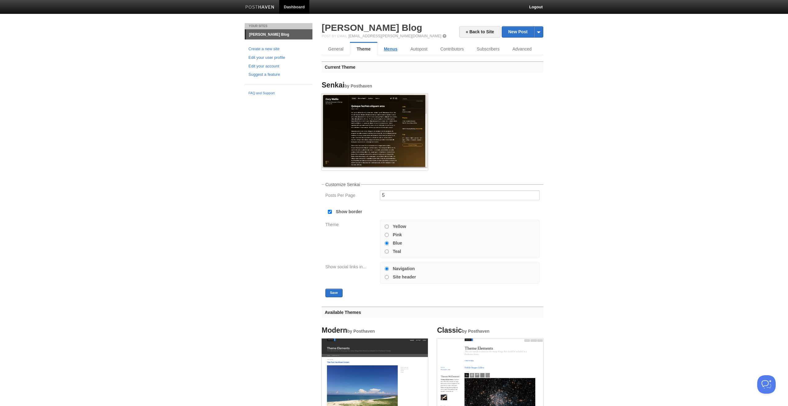
click at [390, 48] on link "Menus" at bounding box center [390, 49] width 26 height 12
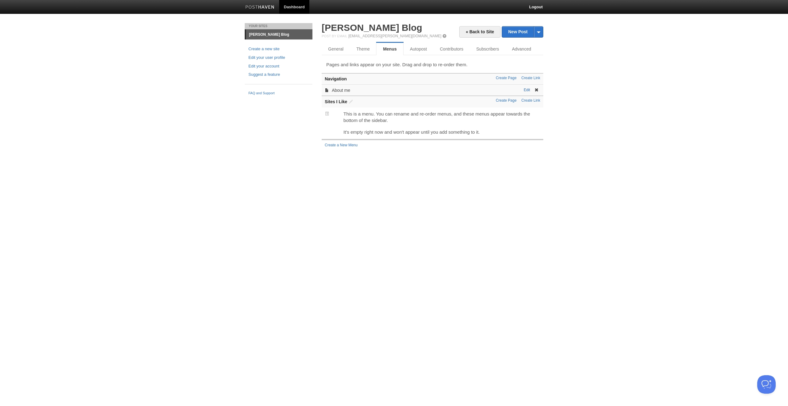
click at [527, 92] on link "Edit" at bounding box center [527, 90] width 6 height 4
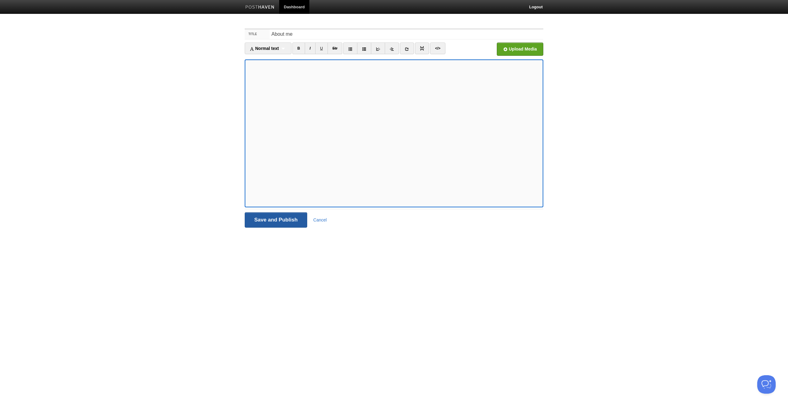
click at [275, 222] on input "Save and Publish" at bounding box center [276, 219] width 62 height 15
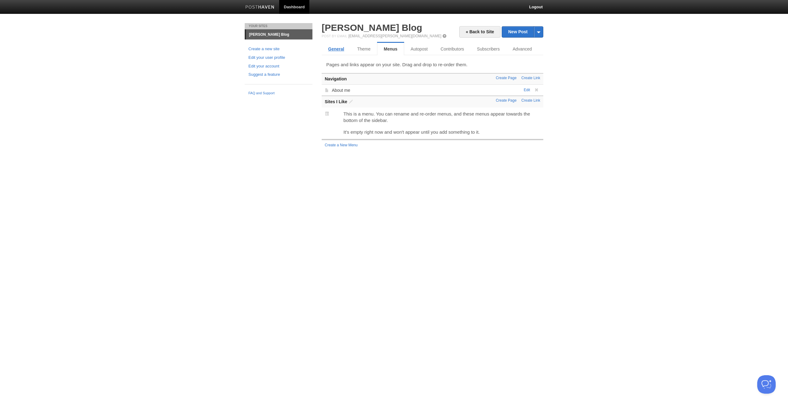
click at [336, 47] on link "General" at bounding box center [336, 49] width 29 height 12
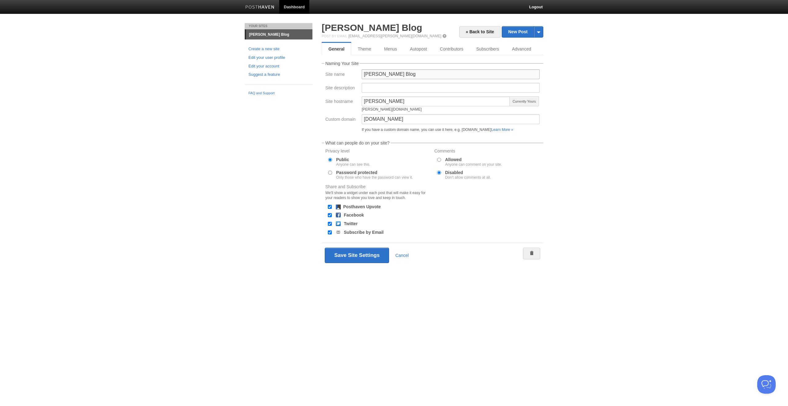
click at [395, 73] on input "[PERSON_NAME] Blog" at bounding box center [451, 74] width 178 height 10
type input "[PERSON_NAME]"
click at [606, 93] on body "Dashboard Logout Post created × Post saved × Post saved × Post saved × Post sav…" at bounding box center [394, 143] width 788 height 286
click at [355, 249] on button "Save Site Settings" at bounding box center [357, 254] width 64 height 15
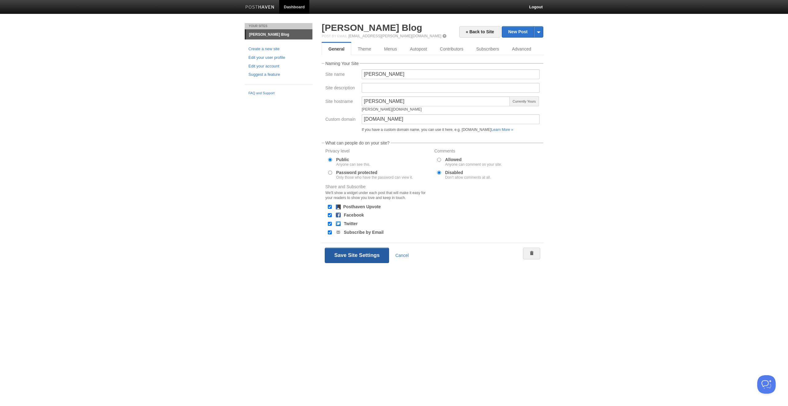
click at [353, 255] on button "Save Site Settings" at bounding box center [357, 254] width 64 height 15
click at [346, 254] on button "Save Site Settings" at bounding box center [357, 254] width 64 height 15
click at [288, 250] on div "Your Sites [PERSON_NAME] Blog Create a new site Edit your user profile Edit you…" at bounding box center [394, 154] width 308 height 263
click at [348, 254] on button "Save Site Settings" at bounding box center [357, 254] width 64 height 15
click at [349, 249] on button "Save Site Settings" at bounding box center [357, 254] width 64 height 15
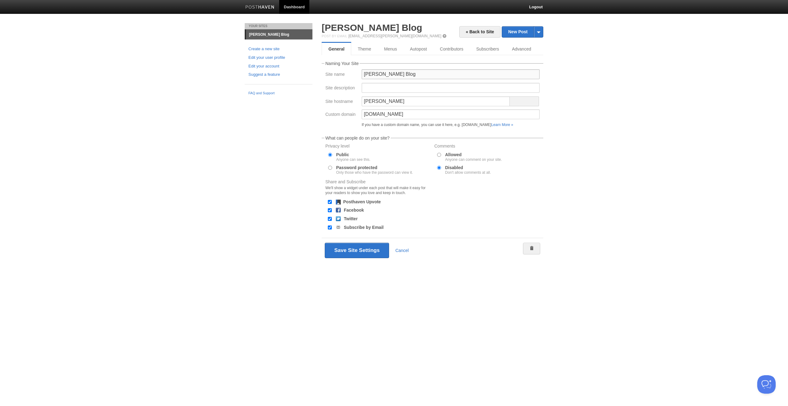
click at [400, 73] on input "[PERSON_NAME] Blog" at bounding box center [451, 74] width 178 height 10
type input "[PERSON_NAME]"
click at [353, 255] on button "Save Site Settings" at bounding box center [357, 250] width 64 height 15
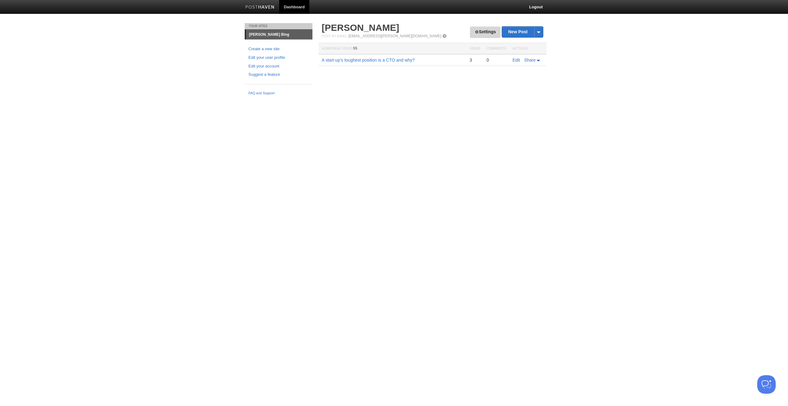
click at [471, 35] on link "Settings" at bounding box center [485, 31] width 30 height 11
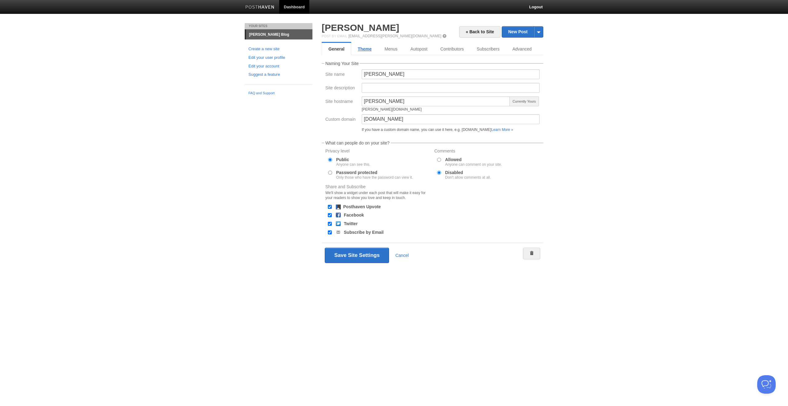
click at [372, 52] on link "Theme" at bounding box center [364, 49] width 27 height 12
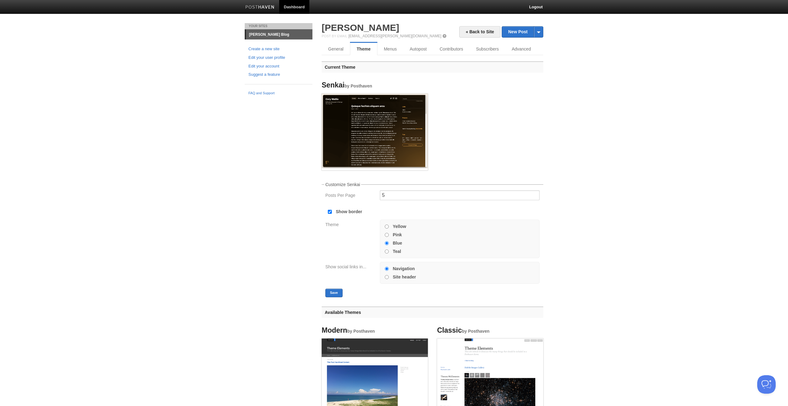
click at [416, 137] on img at bounding box center [375, 131] width 106 height 74
click at [397, 49] on link "Menus" at bounding box center [390, 49] width 26 height 12
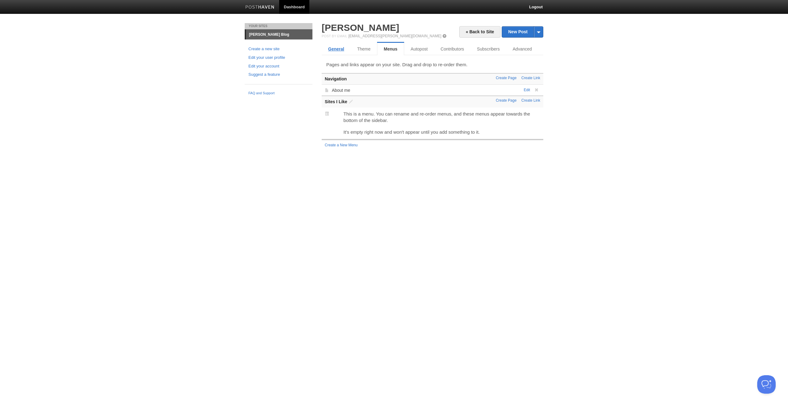
click at [341, 50] on link "General" at bounding box center [336, 49] width 29 height 12
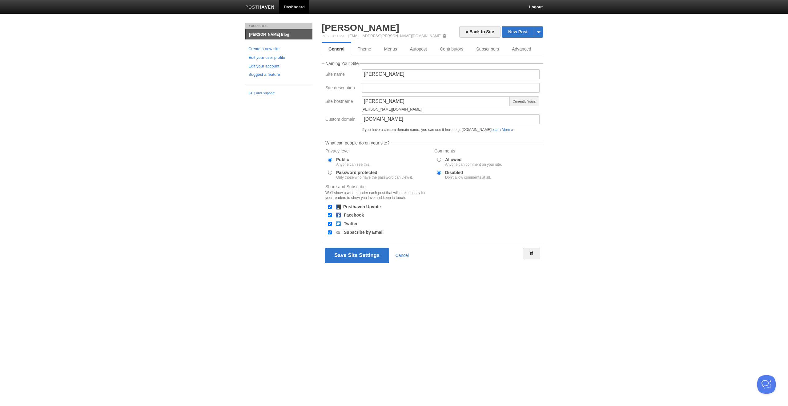
click at [270, 36] on link "[PERSON_NAME] Blog" at bounding box center [279, 35] width 66 height 10
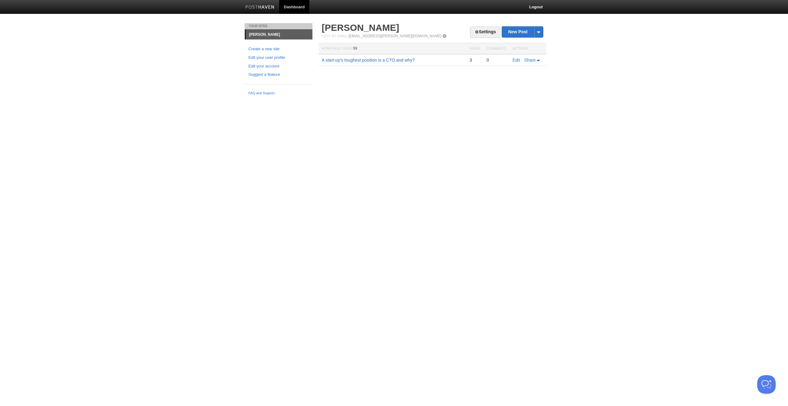
click at [396, 59] on link "A start-up’s toughest position is a CTO and why?" at bounding box center [368, 60] width 93 height 5
click at [515, 61] on link "Edit" at bounding box center [516, 60] width 7 height 5
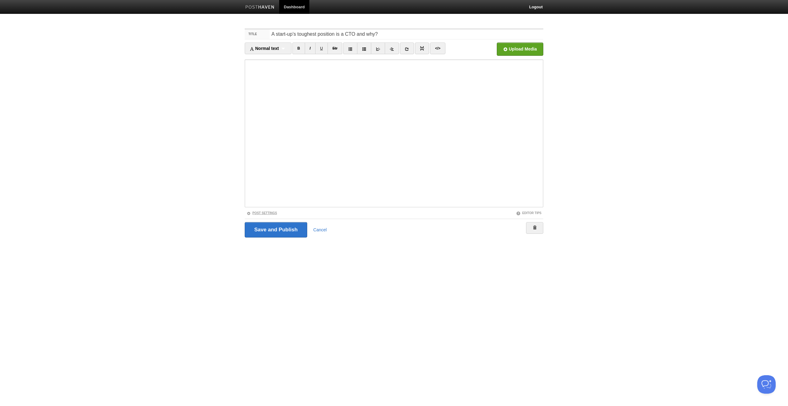
click at [265, 212] on link "Post Settings" at bounding box center [262, 212] width 30 height 3
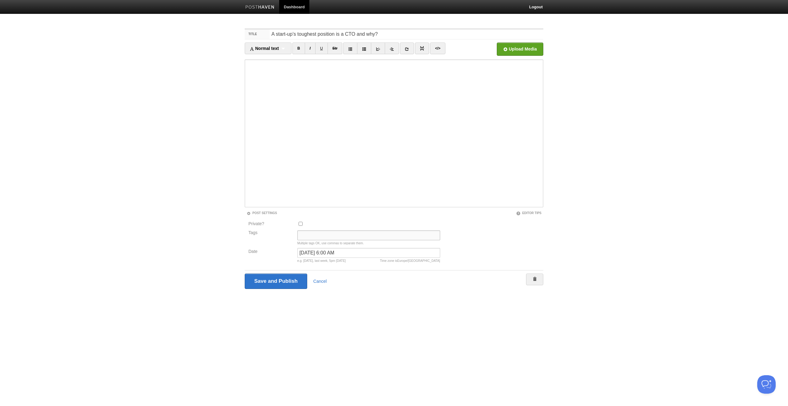
click at [306, 230] on input "Tags" at bounding box center [368, 235] width 143 height 10
click at [322, 234] on input "startups" at bounding box center [368, 235] width 143 height 10
type input "startups, cto"
click at [278, 283] on input "Save and Publish" at bounding box center [276, 280] width 62 height 15
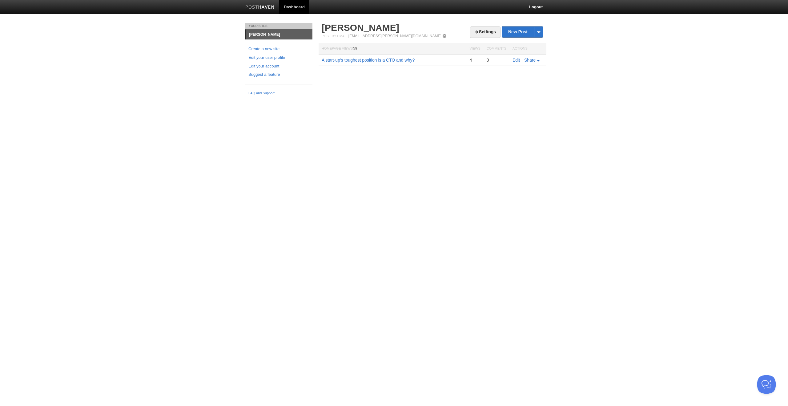
click at [516, 73] on div "Settings New Post by Web by Email Suprith Reddy Post by Email post@suprith.post…" at bounding box center [432, 53] width 231 height 61
click at [516, 64] on td "Edit Share" at bounding box center [527, 60] width 37 height 12
click at [515, 60] on link "Edit" at bounding box center [516, 60] width 7 height 5
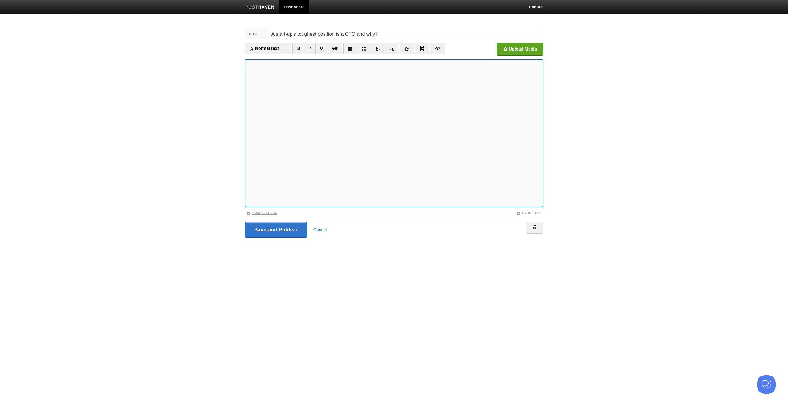
click at [261, 212] on link "Post Settings" at bounding box center [262, 212] width 30 height 3
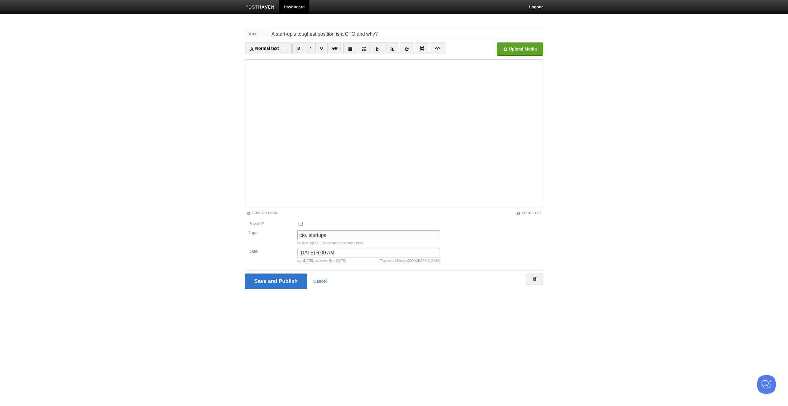
drag, startPoint x: 296, startPoint y: 234, endPoint x: 283, endPoint y: 233, distance: 13.3
click at [283, 233] on div "Tags cto, startups Multiple tags OK, use commas to separate them." at bounding box center [344, 239] width 195 height 18
type input "Startups"
click at [275, 277] on input "Save and Publish" at bounding box center [276, 280] width 62 height 15
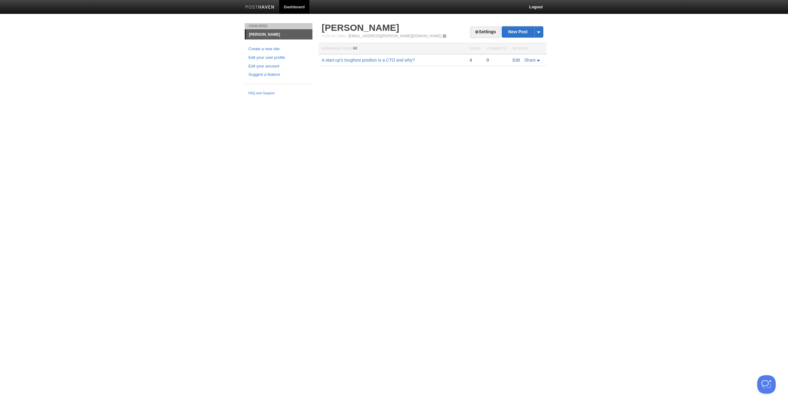
drag, startPoint x: 513, startPoint y: 59, endPoint x: 500, endPoint y: 85, distance: 28.9
click at [513, 59] on link "Edit" at bounding box center [516, 60] width 7 height 5
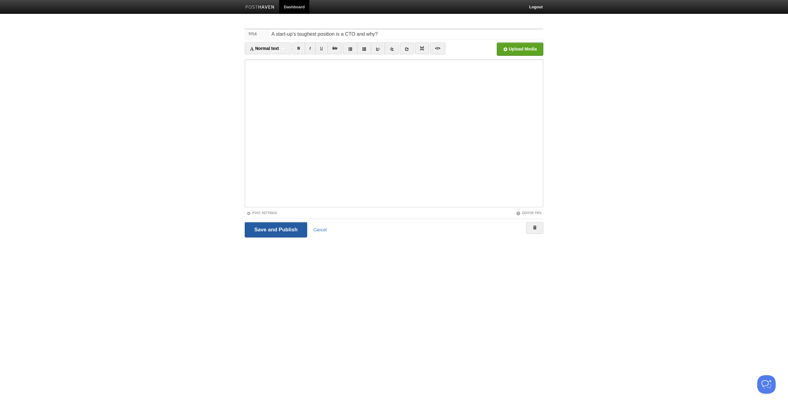
click at [288, 226] on input "Save and Publish" at bounding box center [276, 229] width 62 height 15
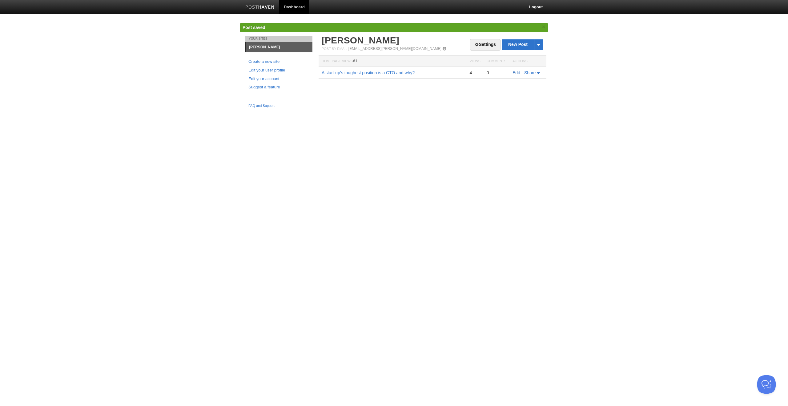
click at [517, 73] on link "Edit" at bounding box center [516, 72] width 7 height 5
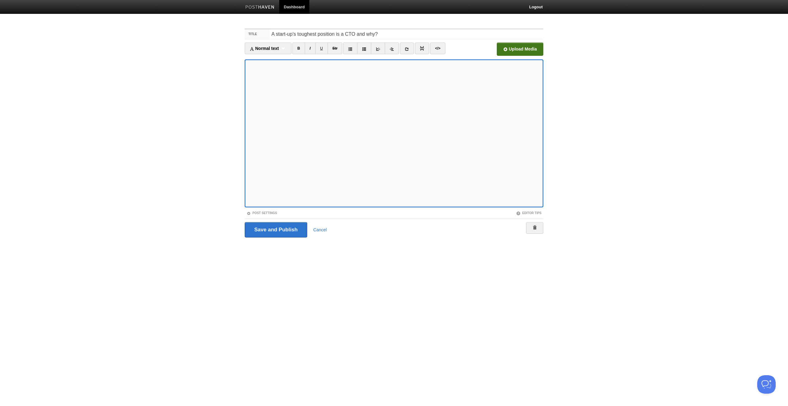
click at [524, 48] on input "file" at bounding box center [334, 50] width 466 height 31
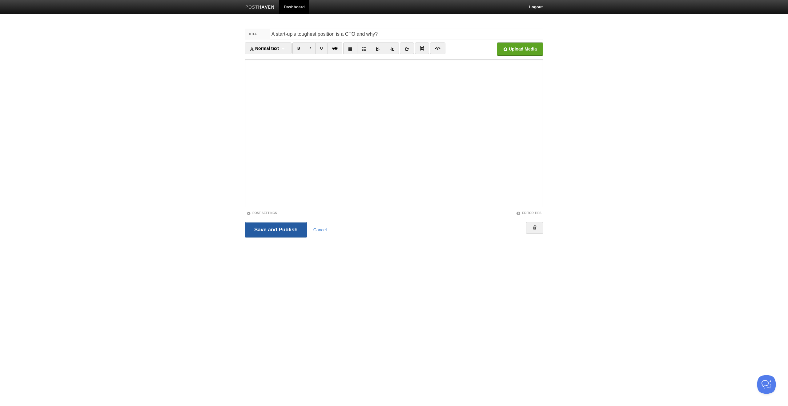
click at [292, 230] on input "Save and Publish" at bounding box center [276, 229] width 62 height 15
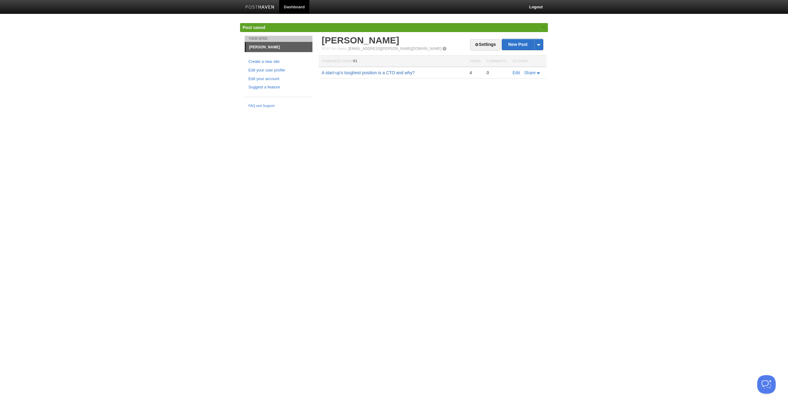
click at [395, 73] on link "A start-up’s toughest position is a CTO and why?" at bounding box center [368, 72] width 93 height 5
click at [517, 72] on link "Edit" at bounding box center [516, 72] width 7 height 5
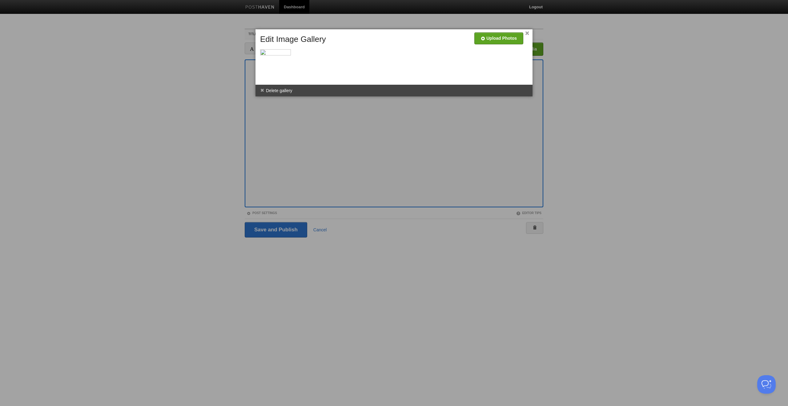
click at [271, 179] on div at bounding box center [394, 203] width 788 height 406
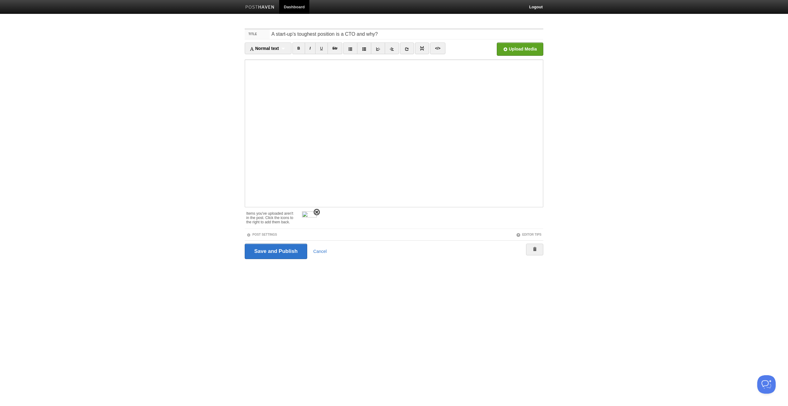
click at [316, 211] on span at bounding box center [317, 212] width 4 height 4
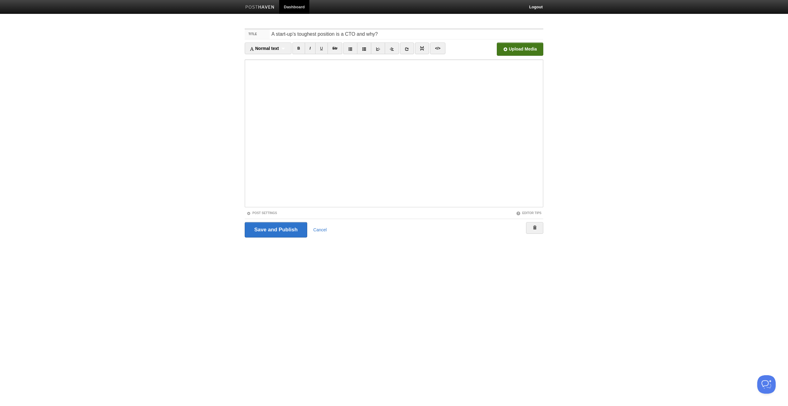
click at [510, 48] on input "file" at bounding box center [334, 50] width 466 height 31
click at [276, 229] on input "Save and Publish" at bounding box center [276, 229] width 62 height 15
